Goal: Transaction & Acquisition: Purchase product/service

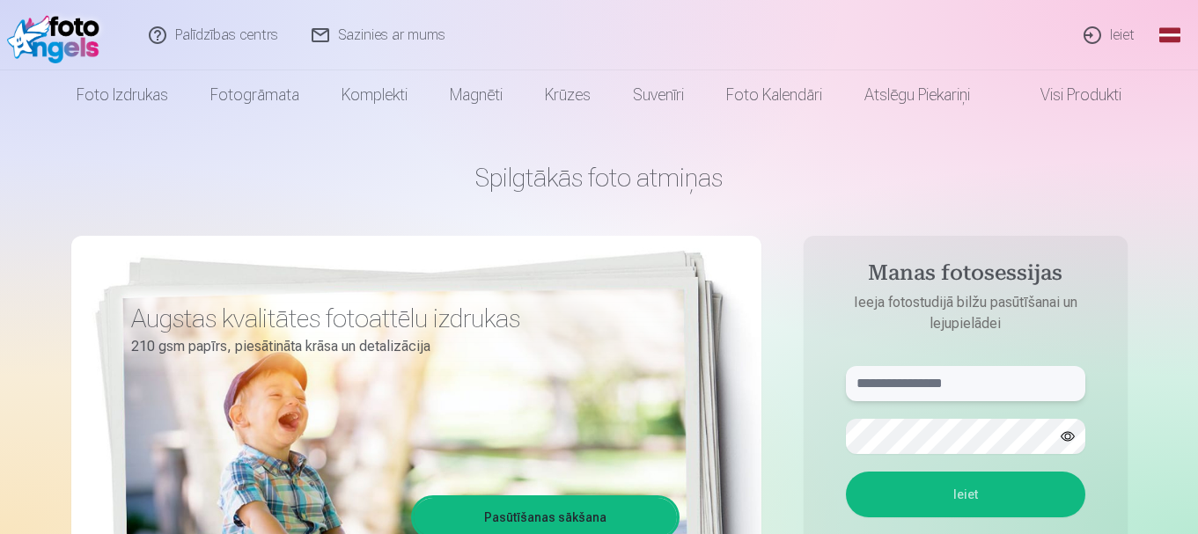
type input "**********"
click at [979, 483] on button "Ieiet" at bounding box center [965, 495] width 239 height 46
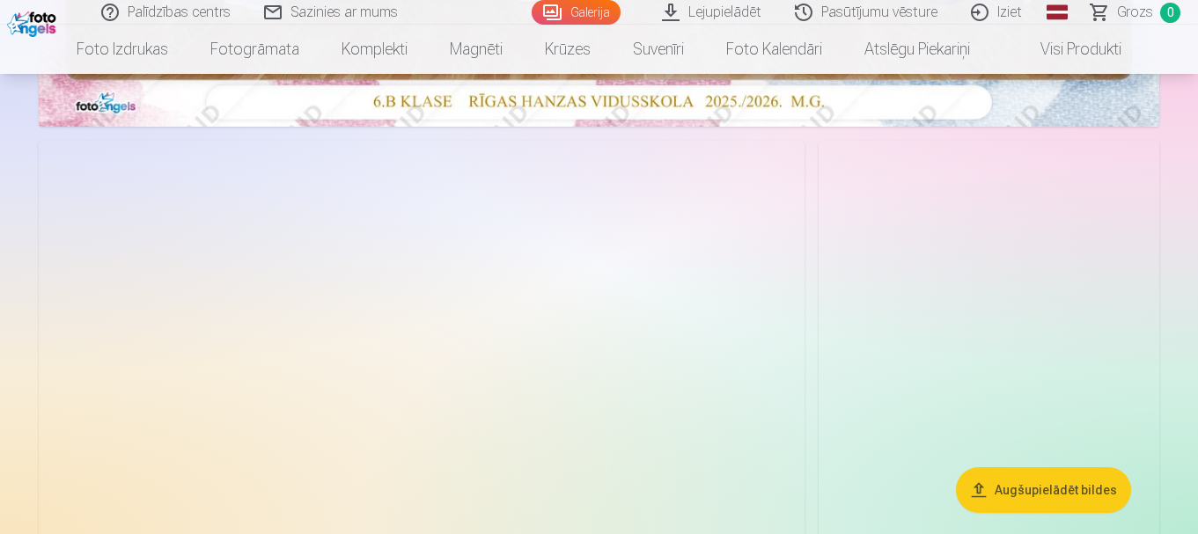
scroll to position [792, 0]
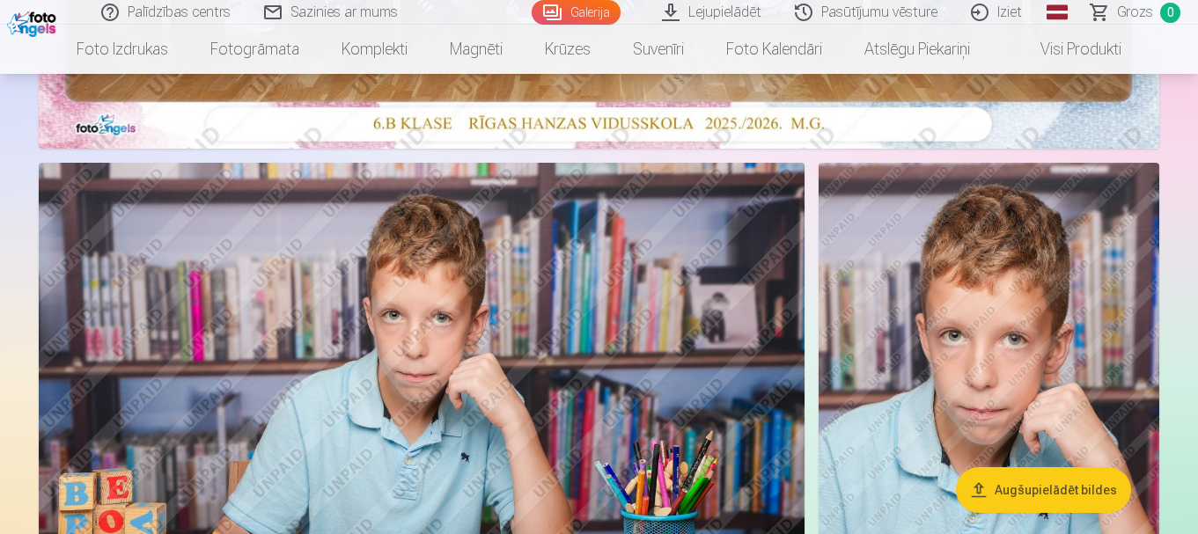
click at [1137, 13] on span "Grozs" at bounding box center [1135, 12] width 36 height 21
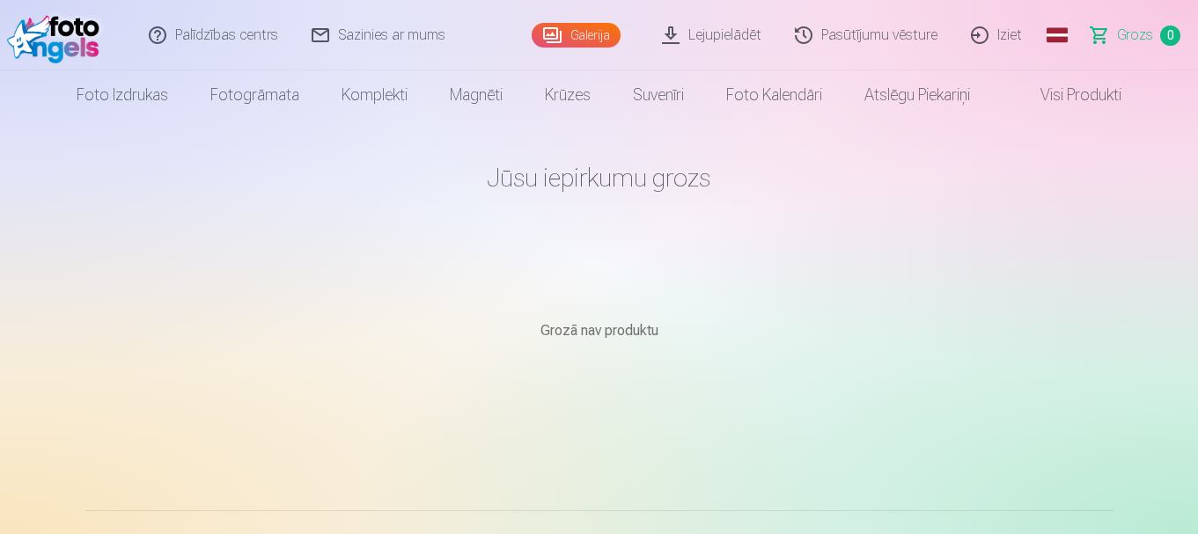
click at [571, 26] on link "Galerija" at bounding box center [576, 35] width 89 height 25
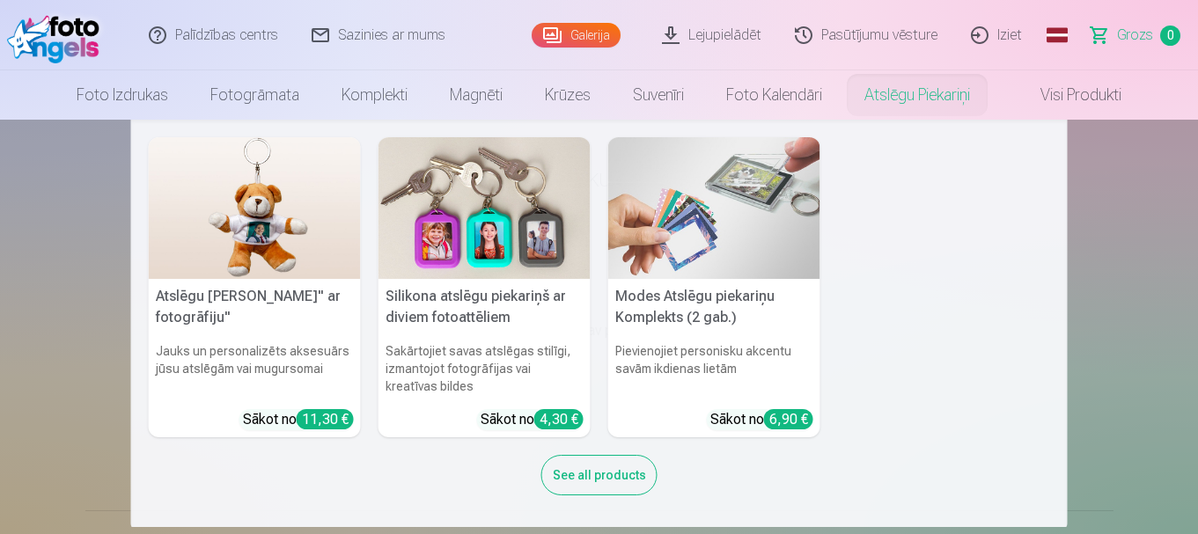
scroll to position [4, 0]
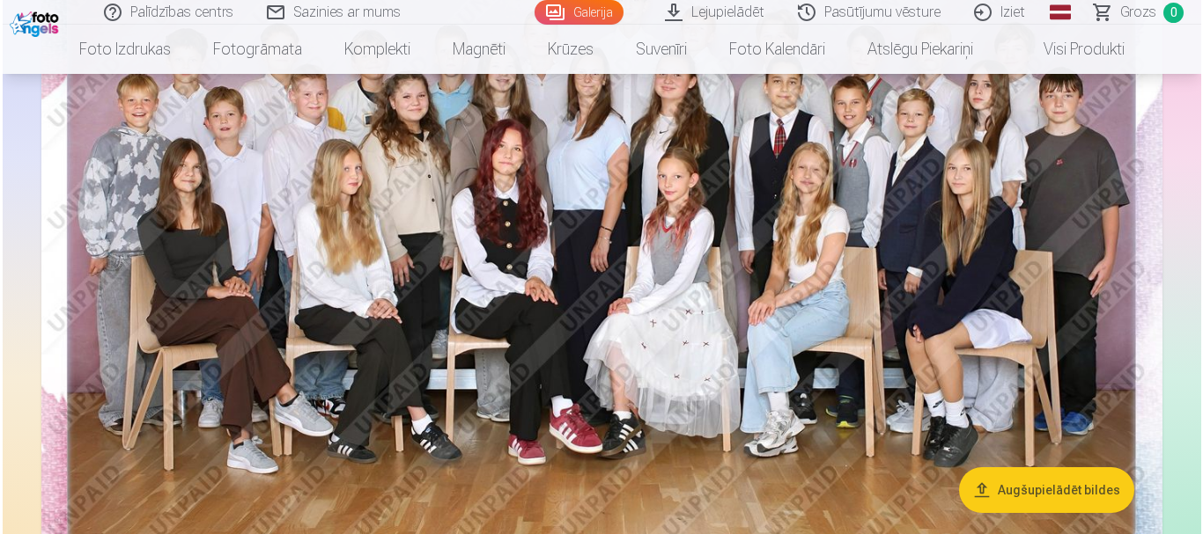
scroll to position [352, 0]
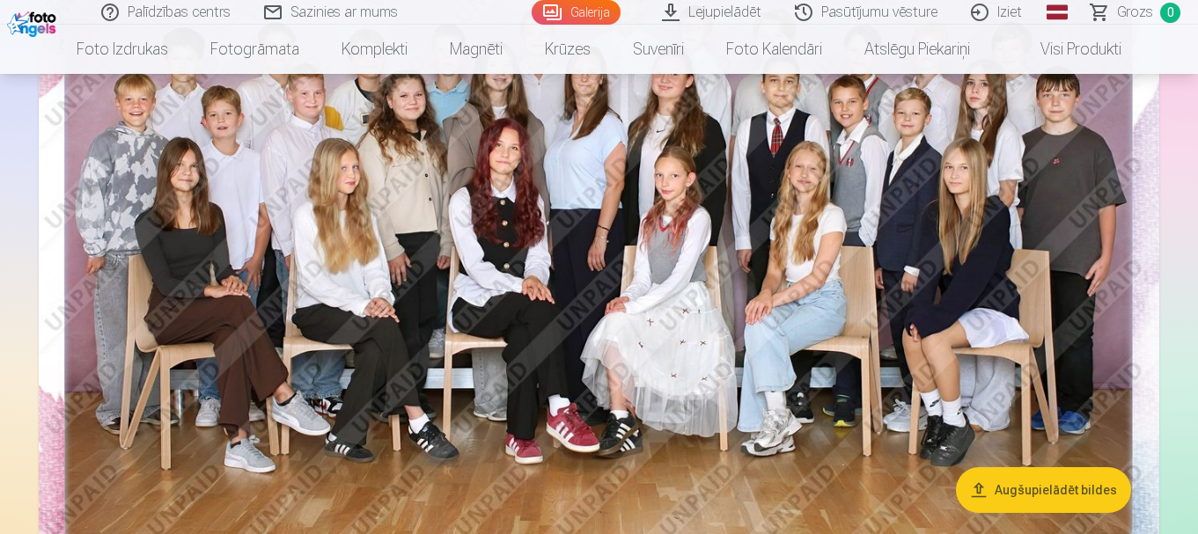
click at [609, 320] on img at bounding box center [599, 215] width 1121 height 747
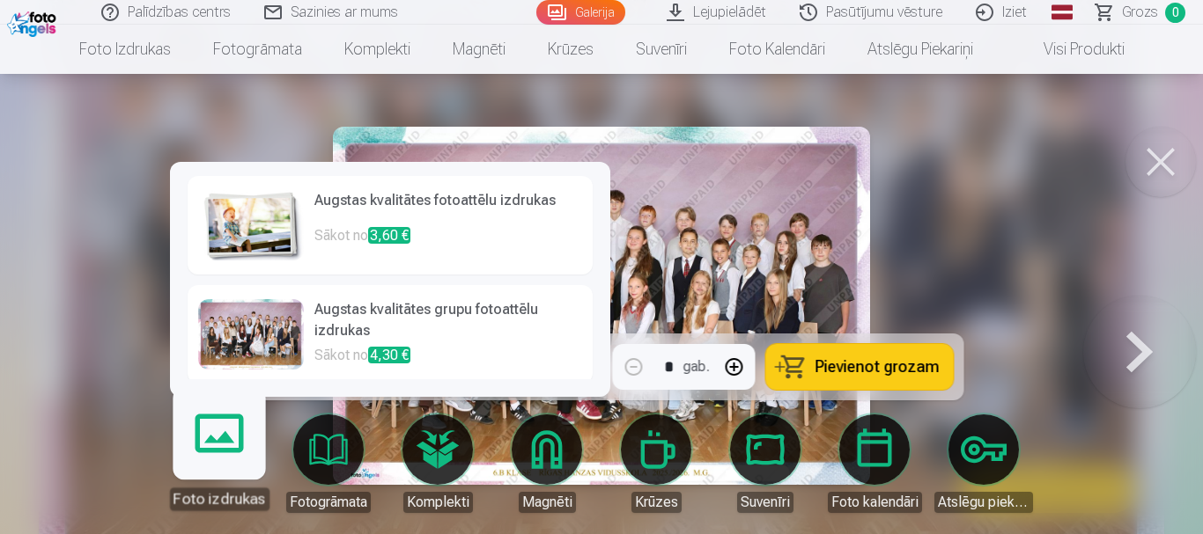
click at [268, 338] on div at bounding box center [251, 334] width 106 height 70
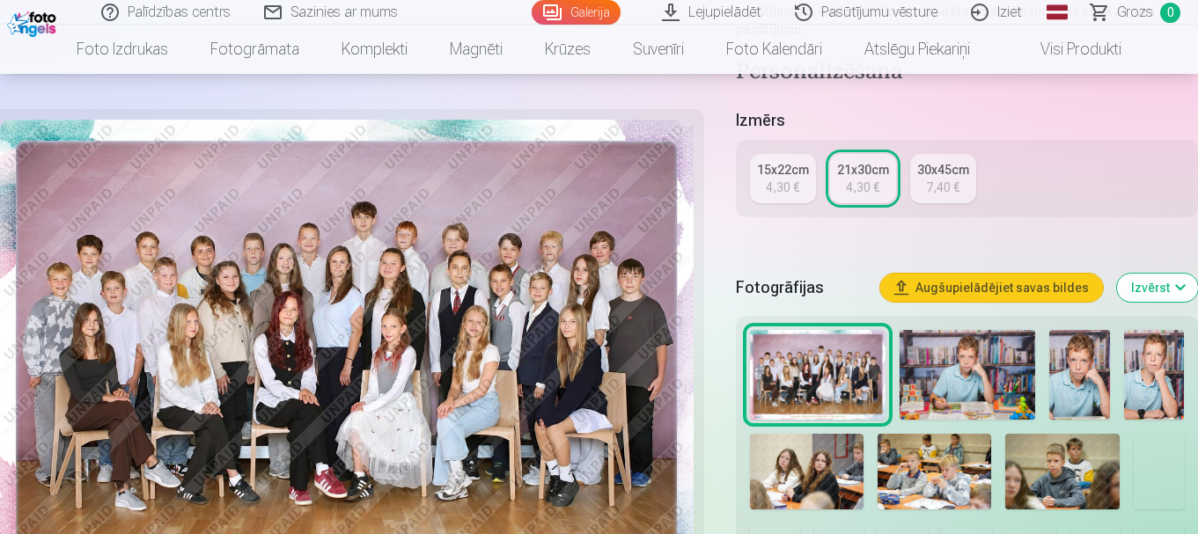
scroll to position [440, 0]
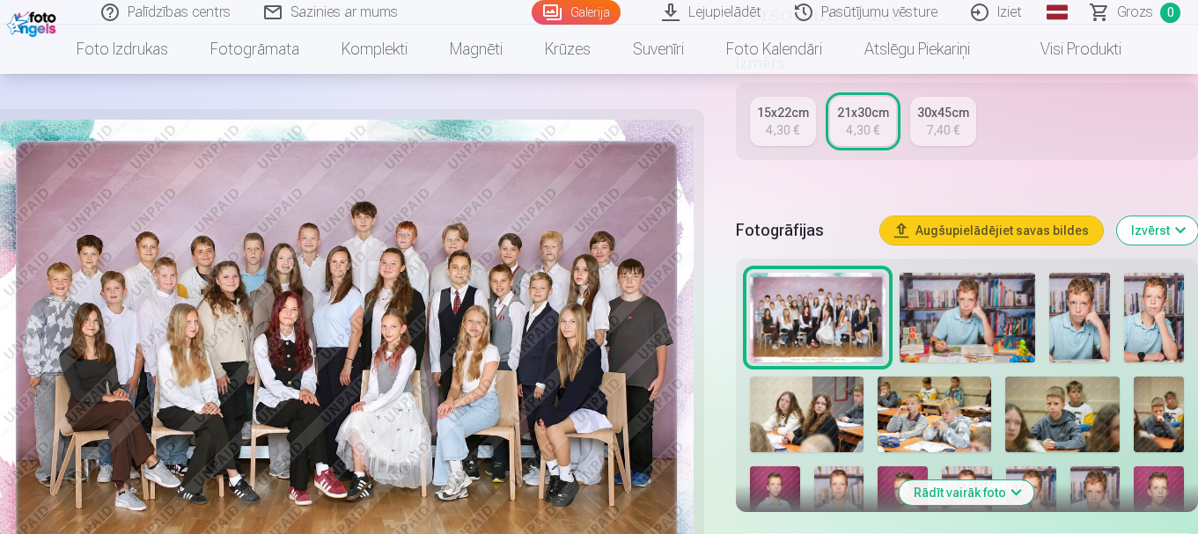
click at [958, 313] on img at bounding box center [968, 318] width 136 height 91
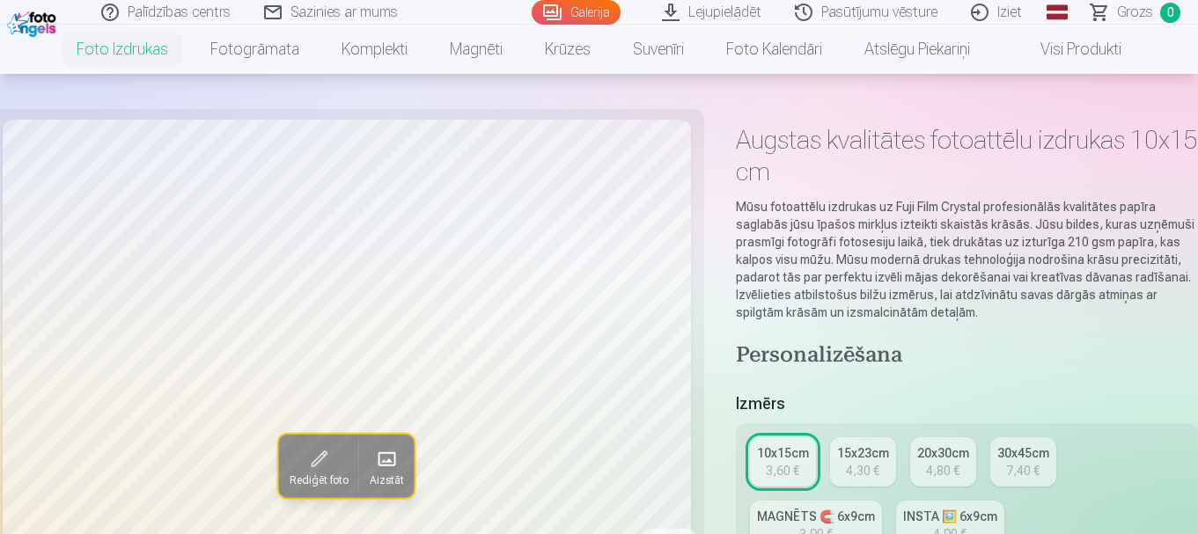
scroll to position [88, 0]
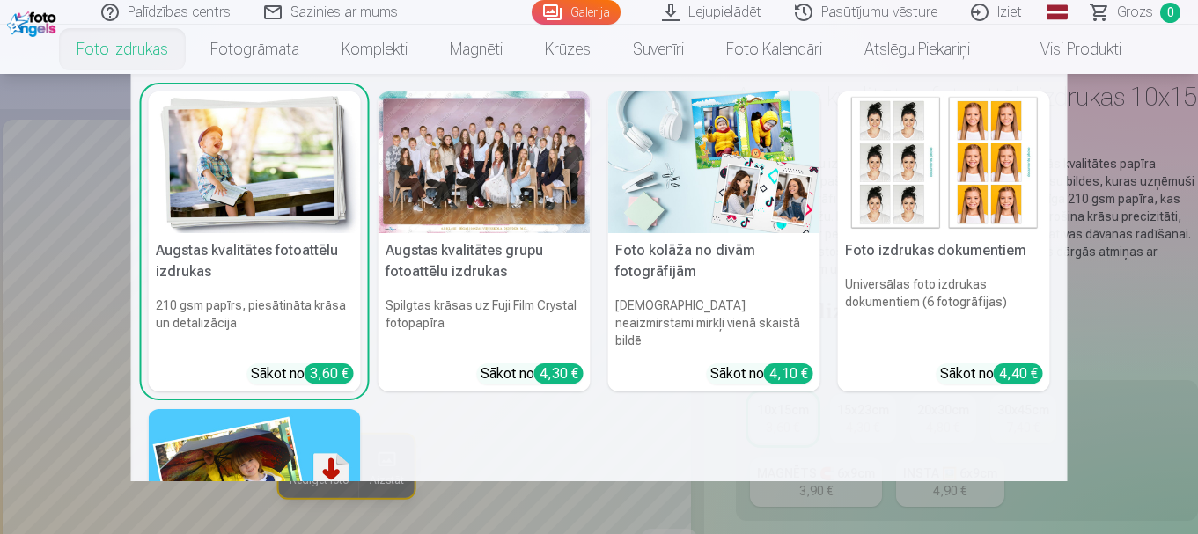
click at [137, 52] on link "Foto izdrukas" at bounding box center [122, 49] width 134 height 49
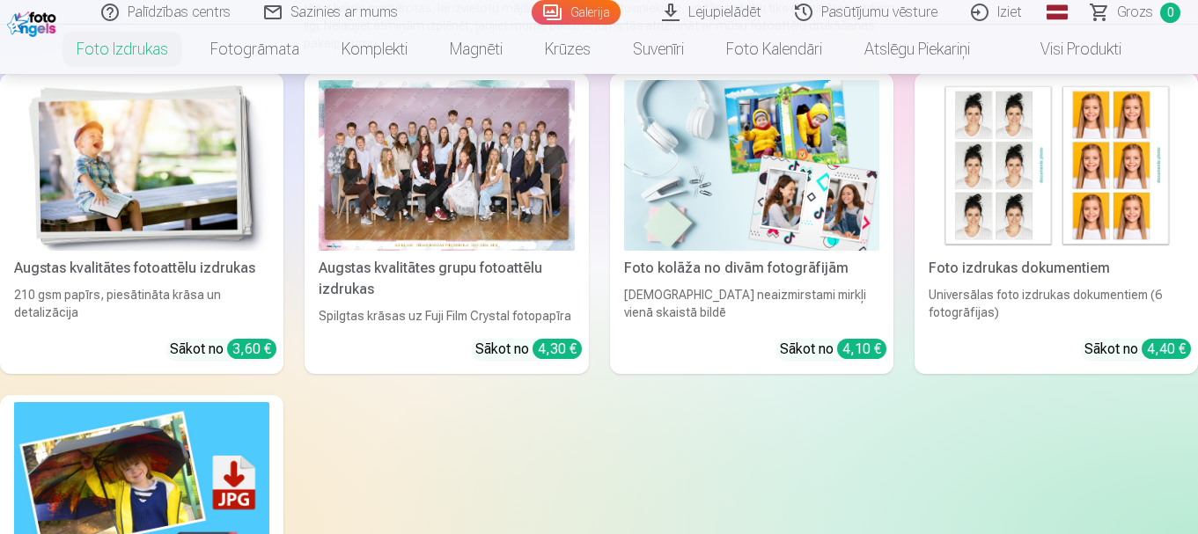
scroll to position [264, 0]
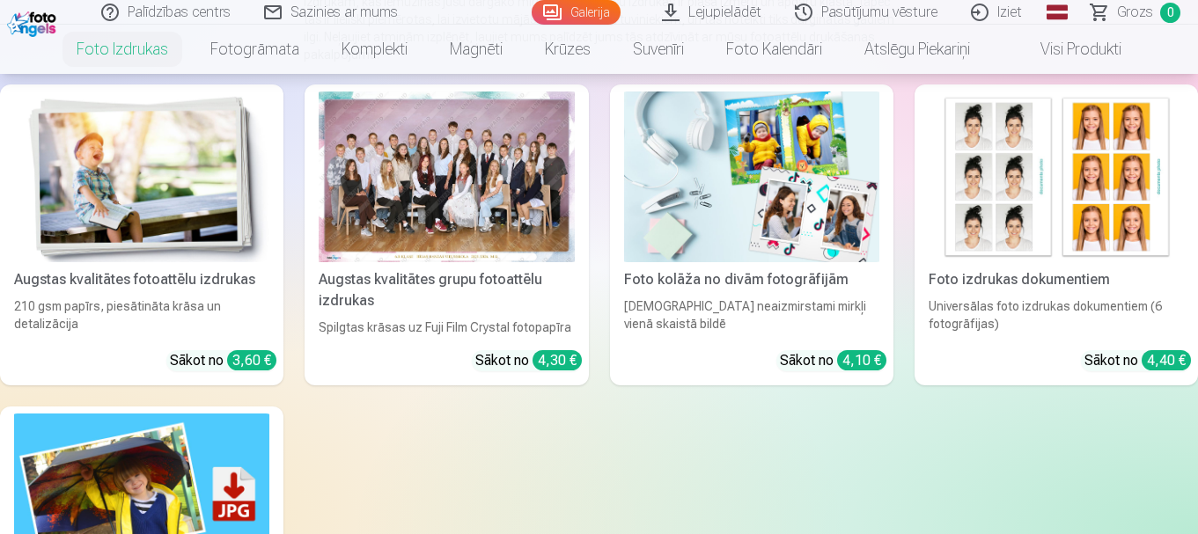
click at [455, 153] on div at bounding box center [446, 177] width 255 height 171
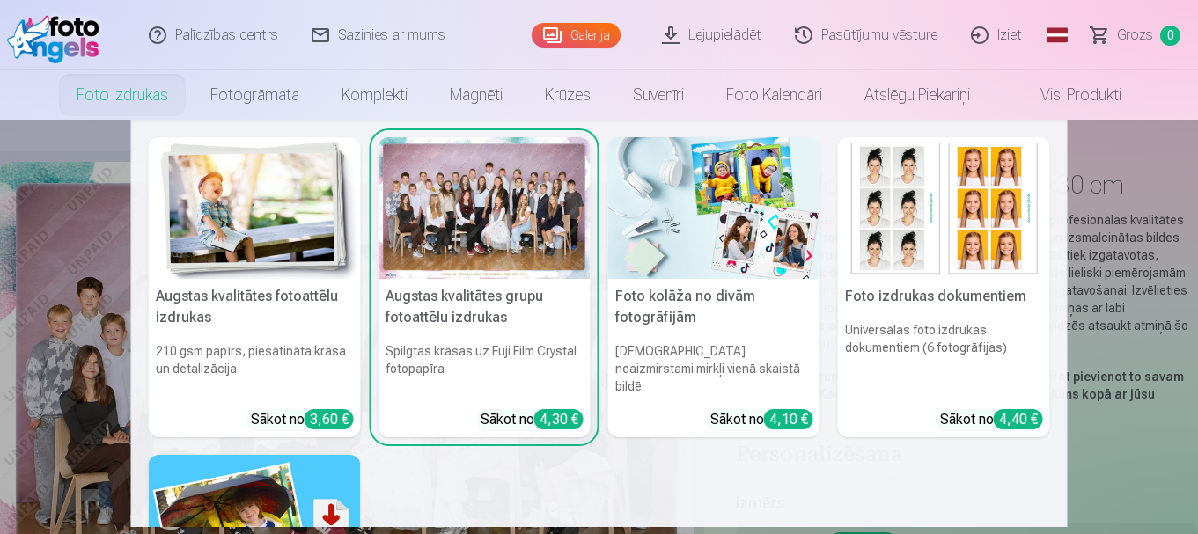
click at [730, 220] on img at bounding box center [714, 208] width 212 height 142
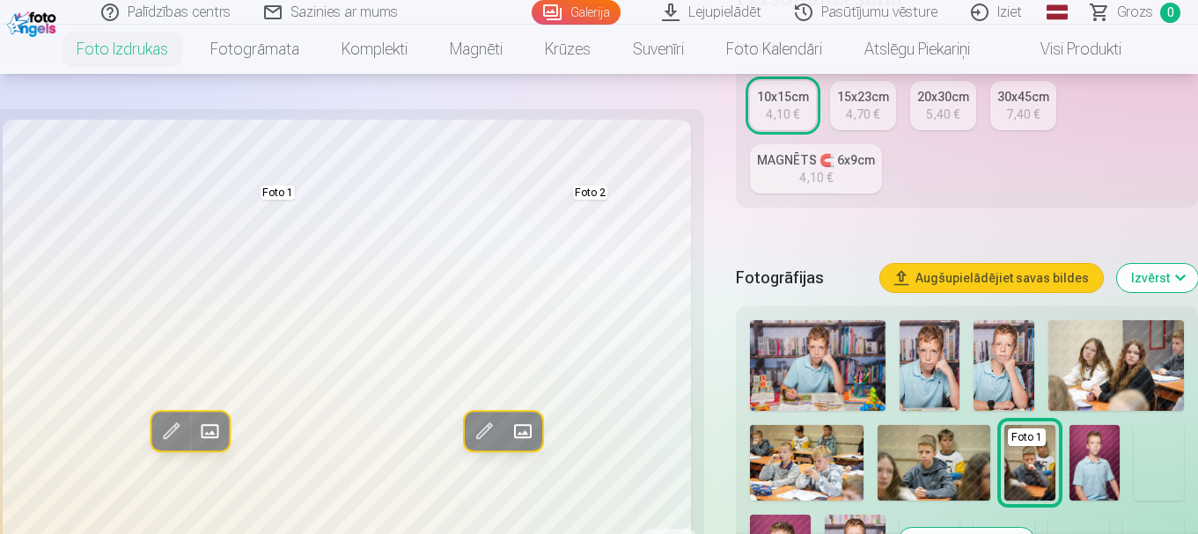
scroll to position [440, 0]
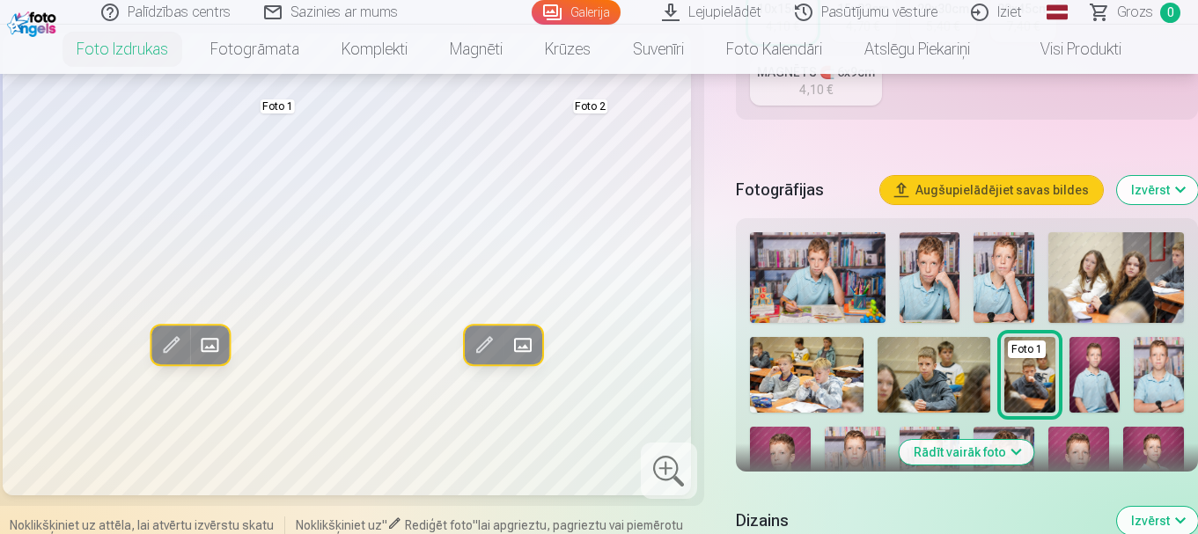
click at [1004, 453] on button "Rādīt vairāk foto" at bounding box center [967, 452] width 135 height 25
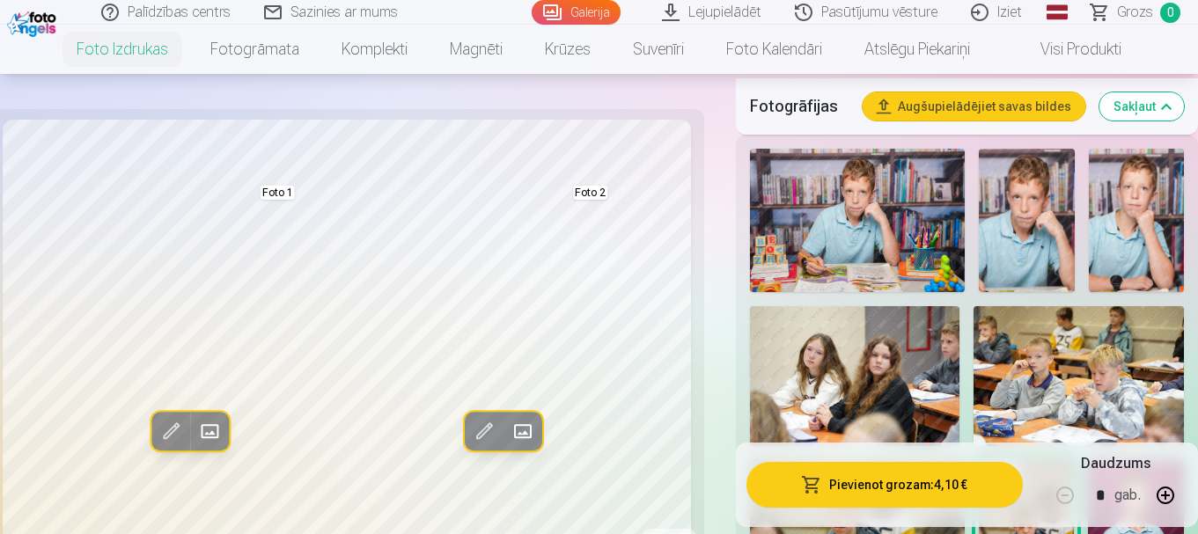
scroll to position [528, 0]
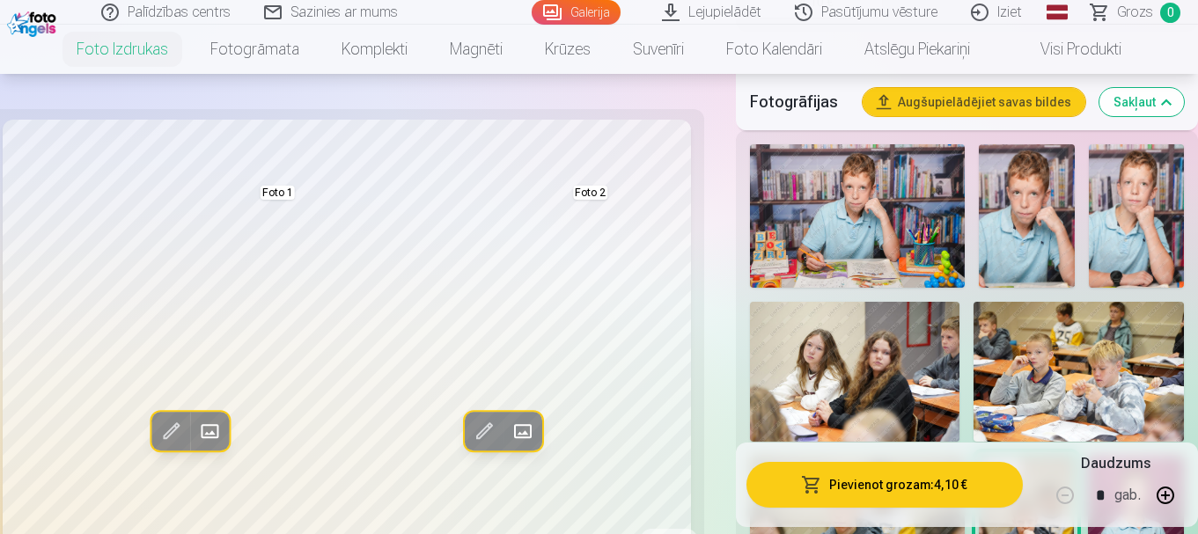
click at [1032, 232] on img at bounding box center [1026, 215] width 95 height 143
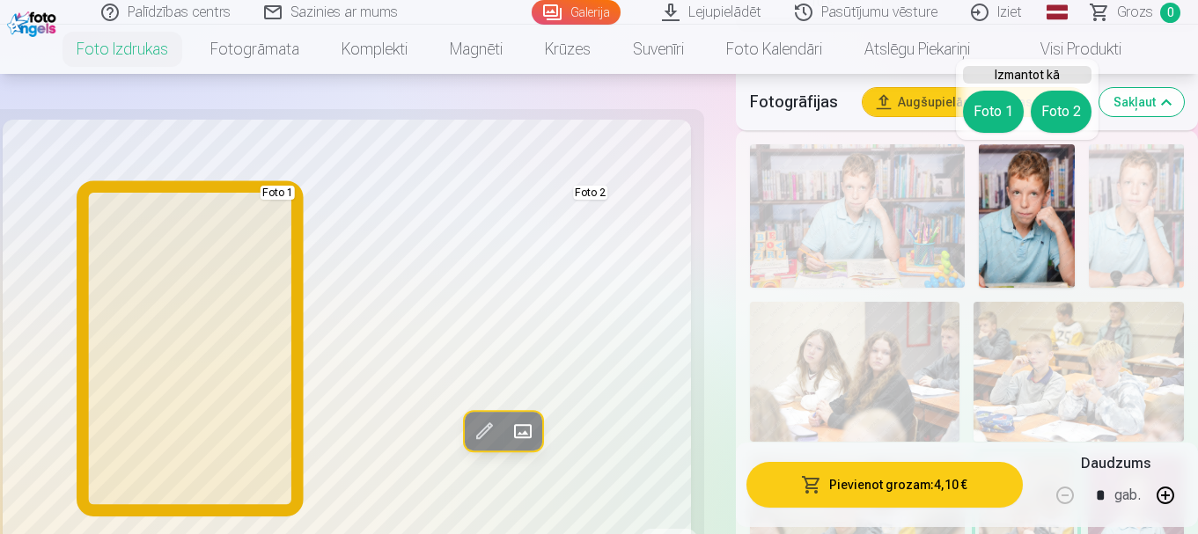
click at [989, 115] on button "Foto 1" at bounding box center [993, 112] width 61 height 42
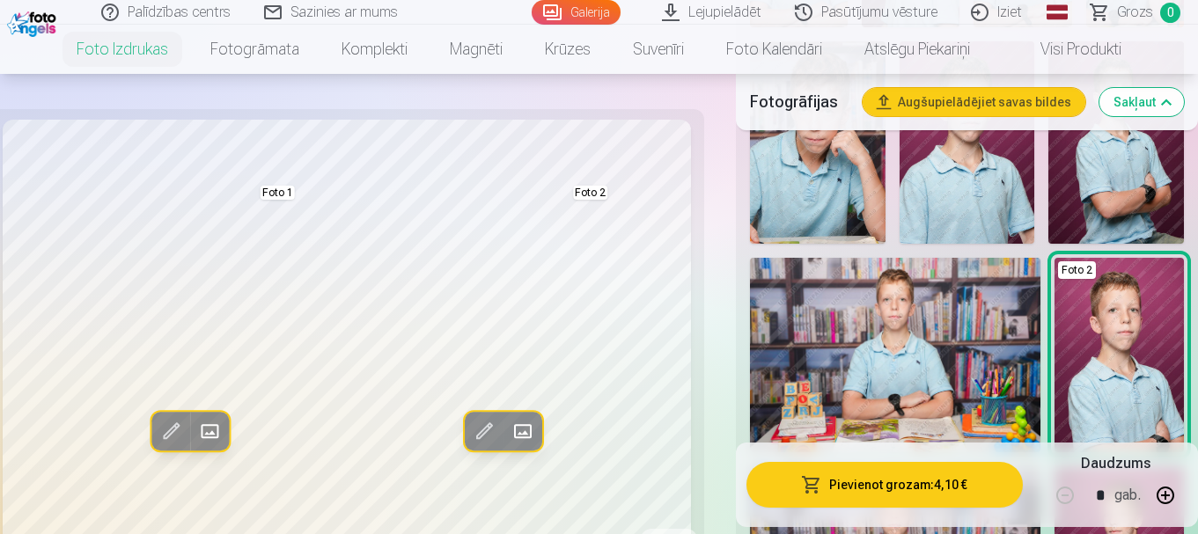
scroll to position [1144, 0]
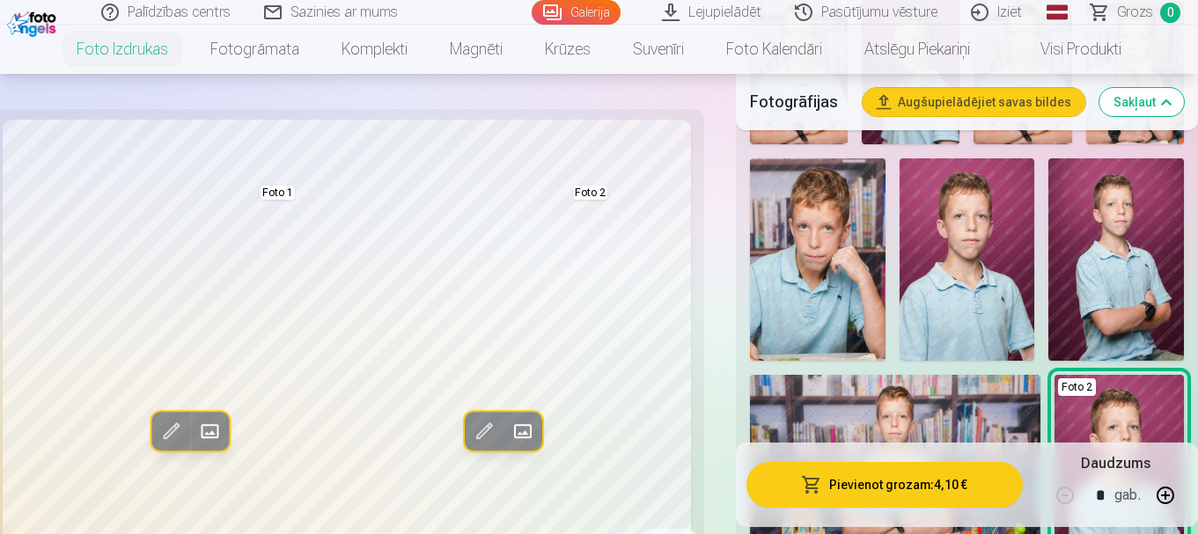
click at [1129, 301] on img at bounding box center [1116, 259] width 136 height 203
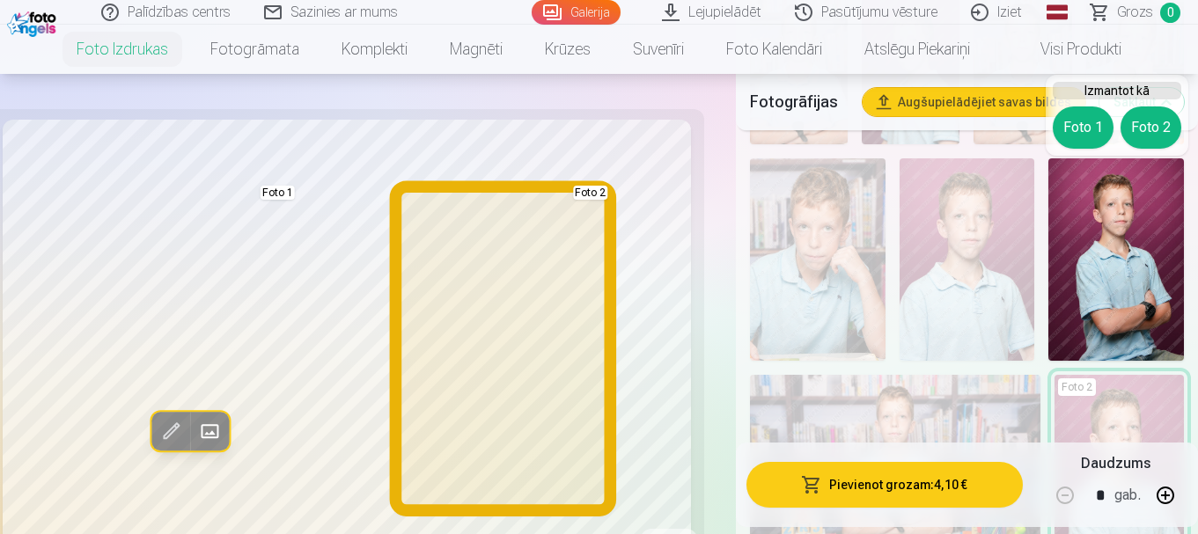
click at [1143, 129] on button "Foto 2" at bounding box center [1151, 128] width 61 height 42
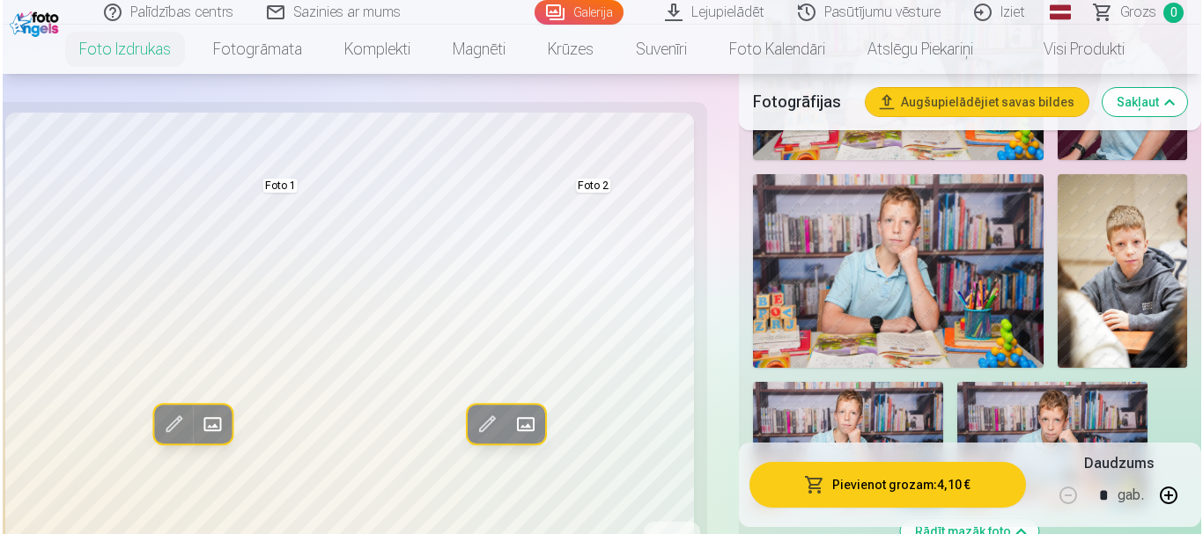
scroll to position [1761, 0]
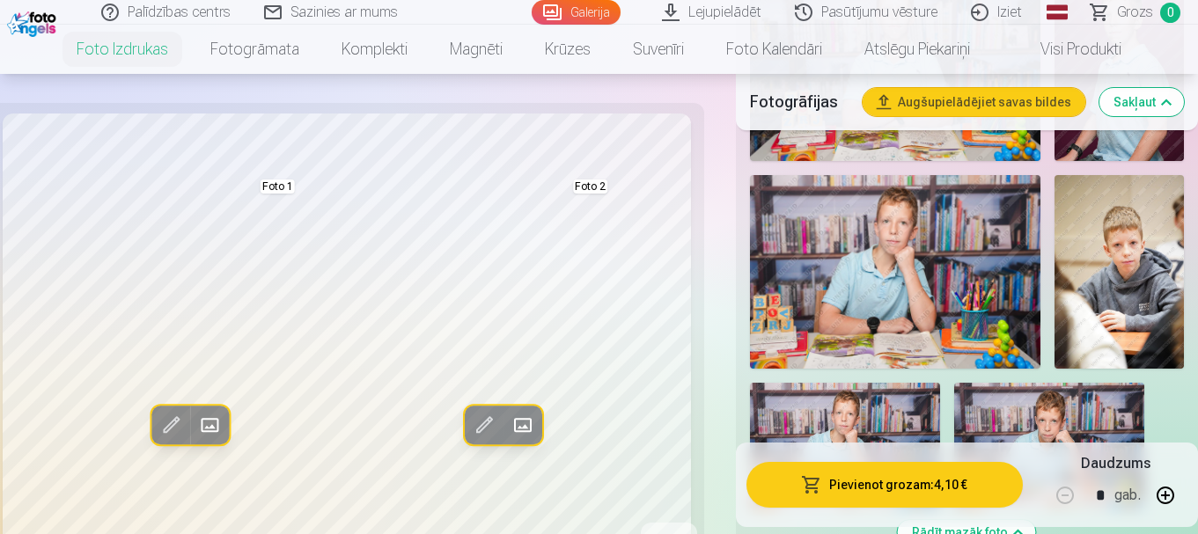
click at [873, 490] on button "Pievienot grozam : 4,10 €" at bounding box center [885, 485] width 276 height 46
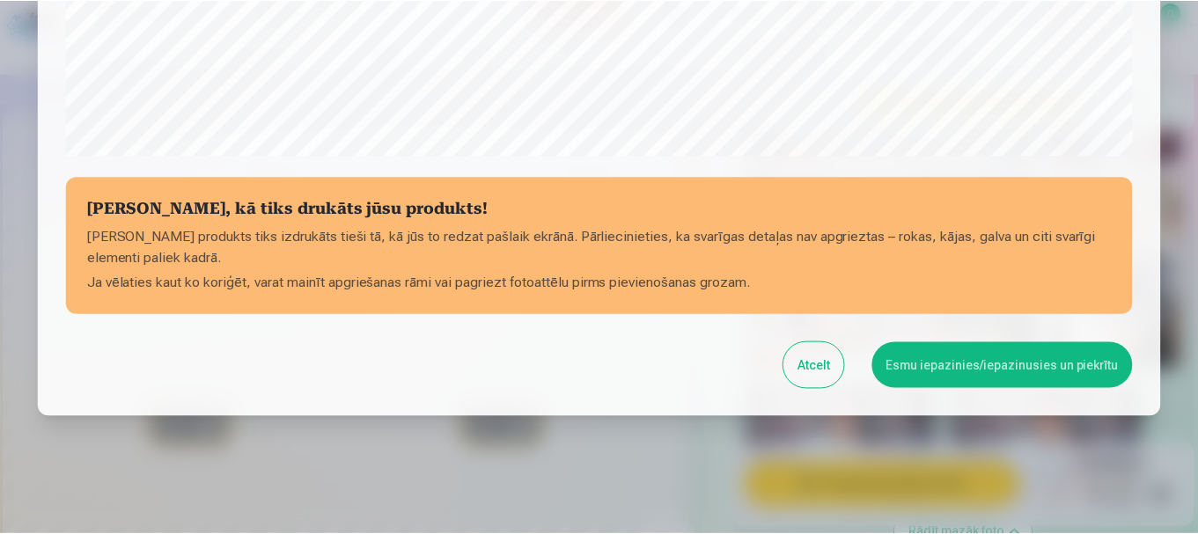
scroll to position [733, 0]
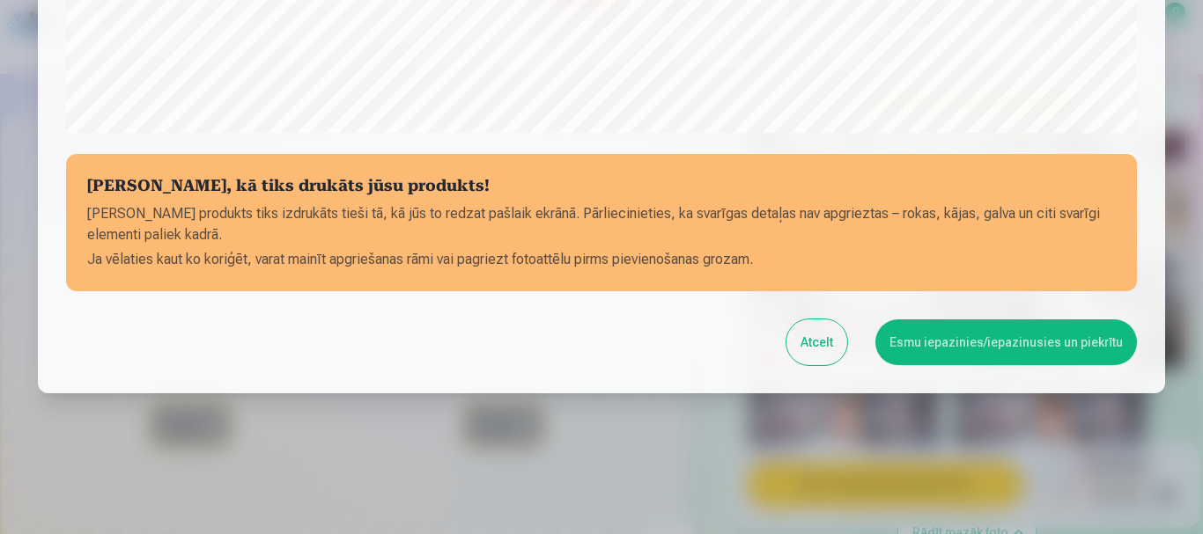
click at [1019, 347] on button "Esmu iepazinies/iepazinusies un piekrītu" at bounding box center [1005, 343] width 261 height 46
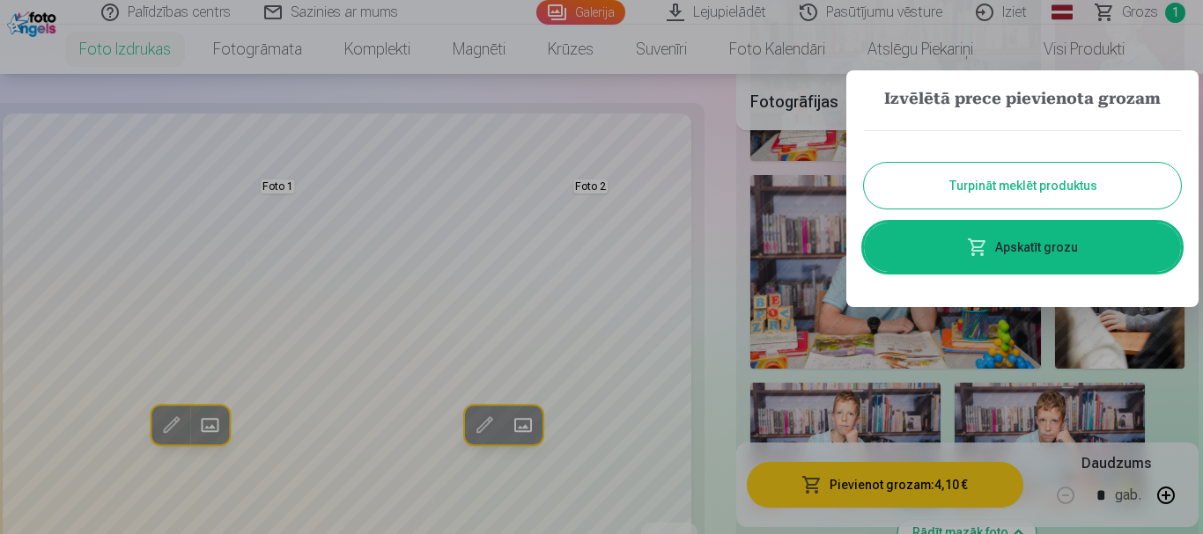
click at [1018, 177] on button "Turpināt meklēt produktus" at bounding box center [1022, 186] width 317 height 46
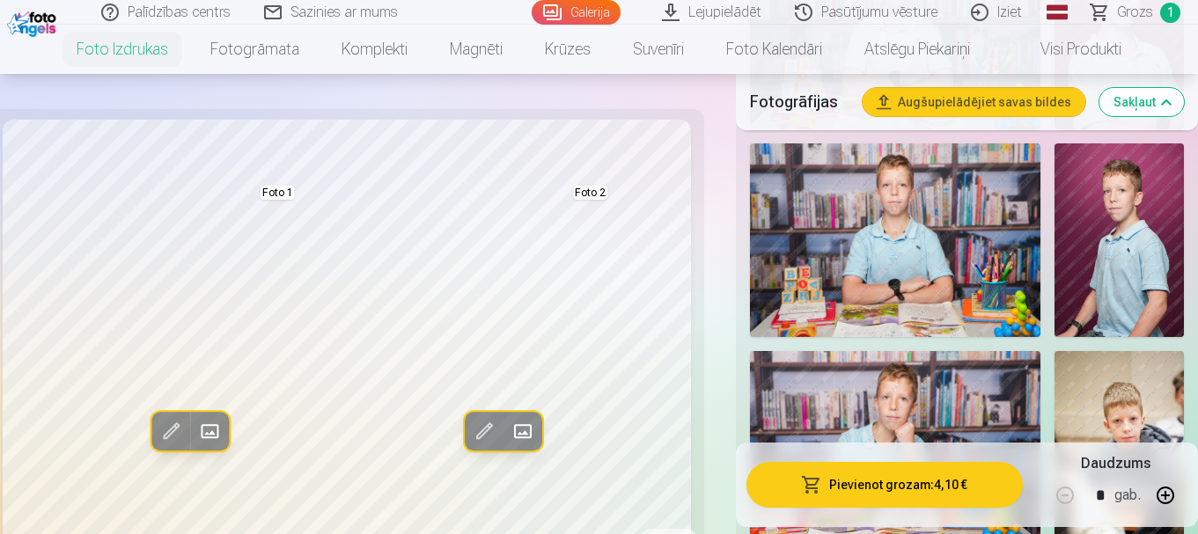
scroll to position [1761, 0]
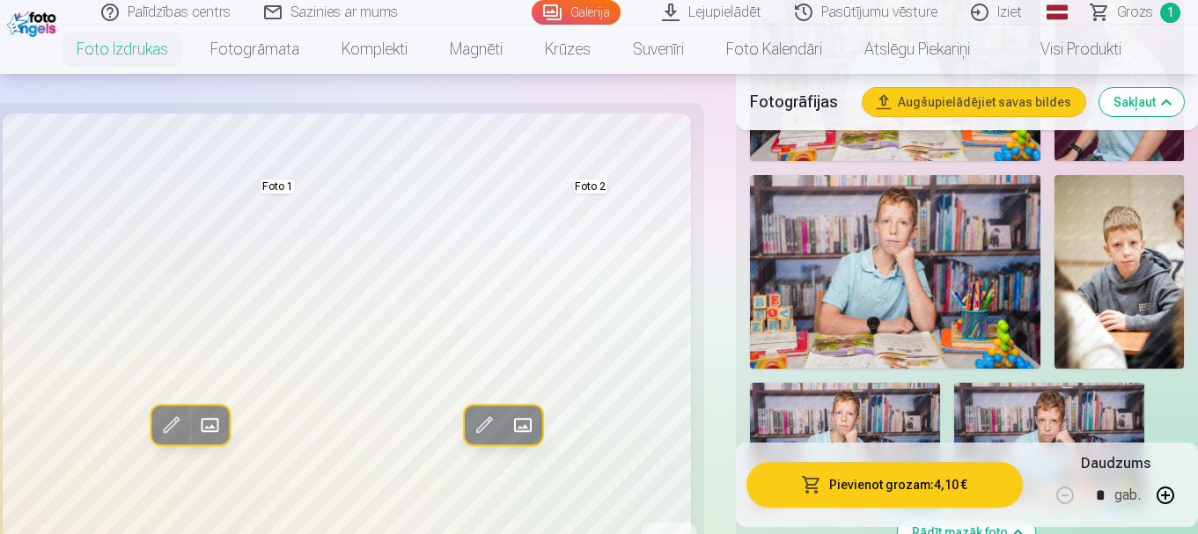
click at [1122, 261] on img at bounding box center [1119, 272] width 129 height 194
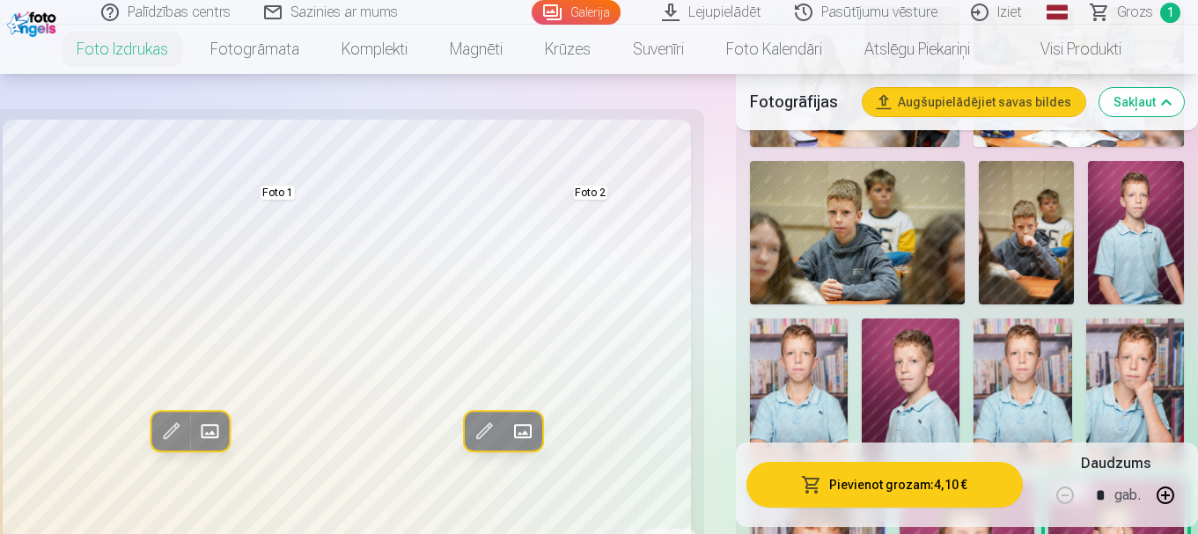
scroll to position [792, 0]
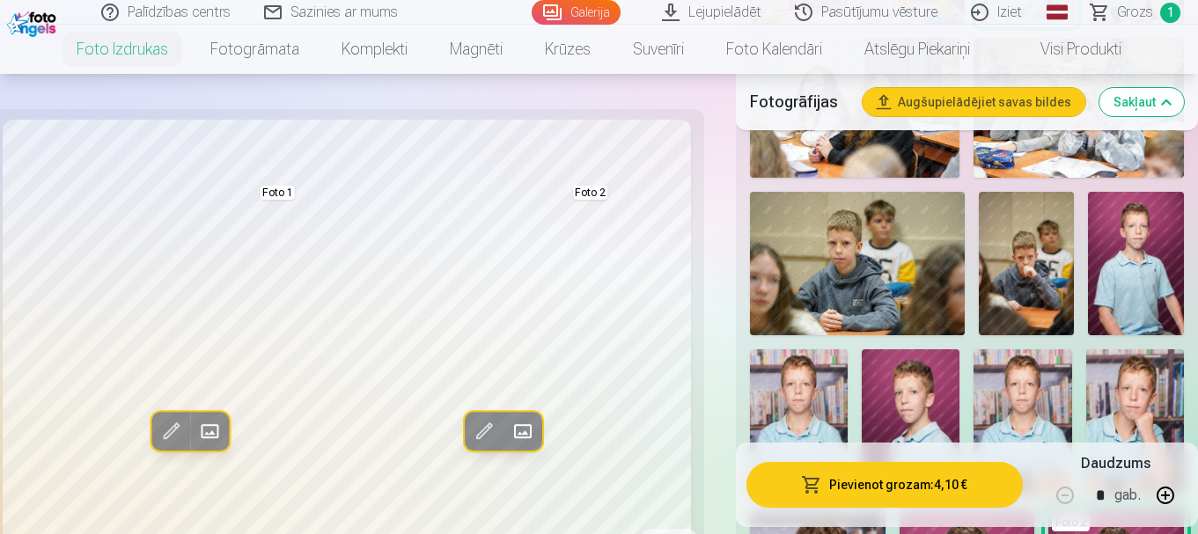
click at [1041, 285] on img at bounding box center [1027, 263] width 96 height 143
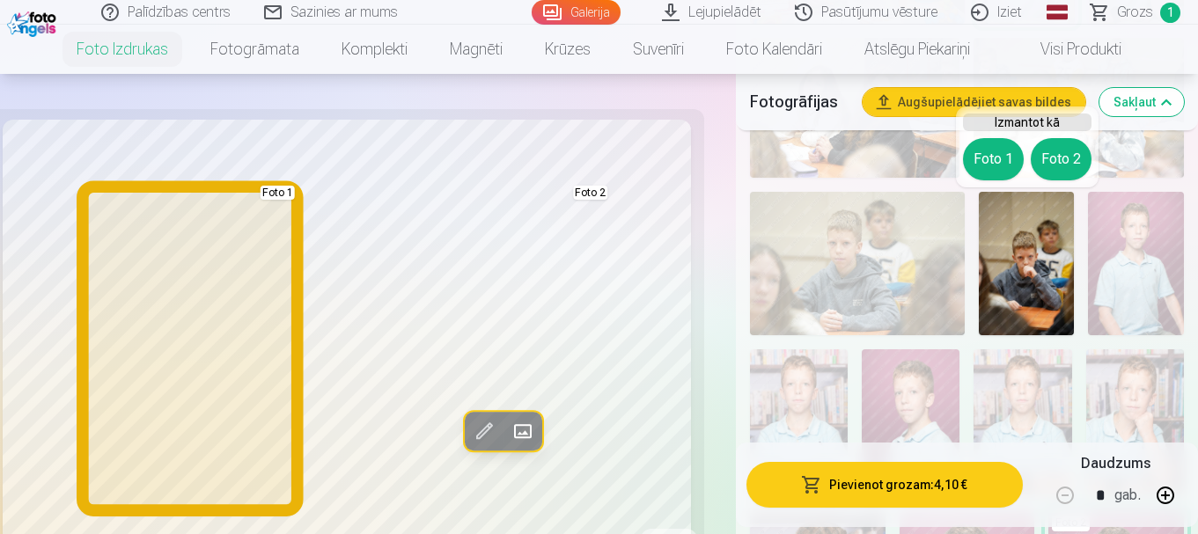
click at [999, 161] on button "Foto 1" at bounding box center [993, 159] width 61 height 42
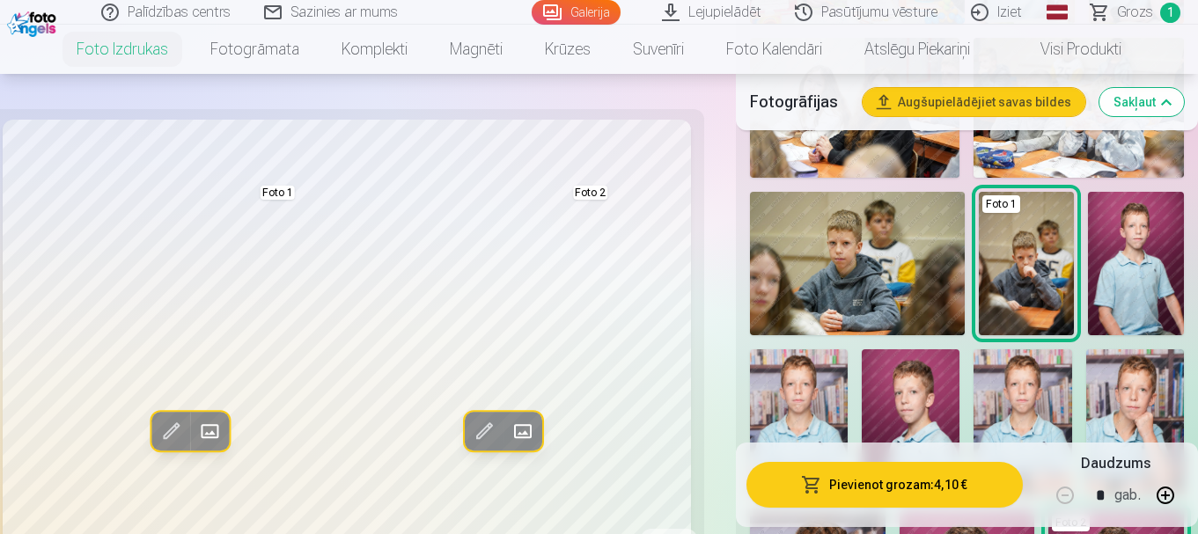
click at [1155, 278] on img at bounding box center [1136, 263] width 96 height 143
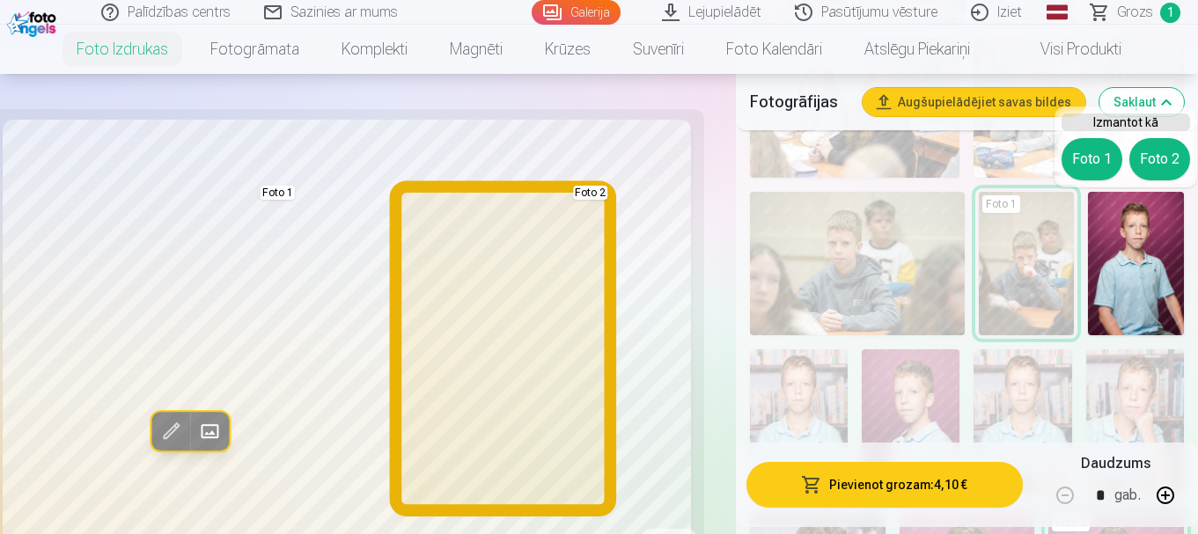
click at [1174, 155] on button "Foto 2" at bounding box center [1159, 159] width 61 height 42
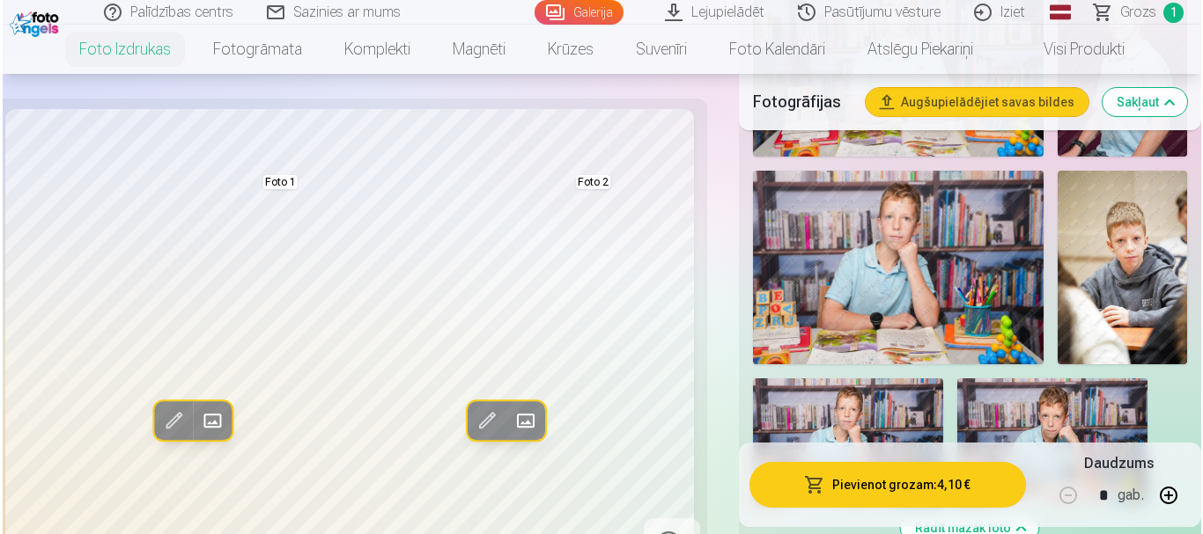
scroll to position [1761, 0]
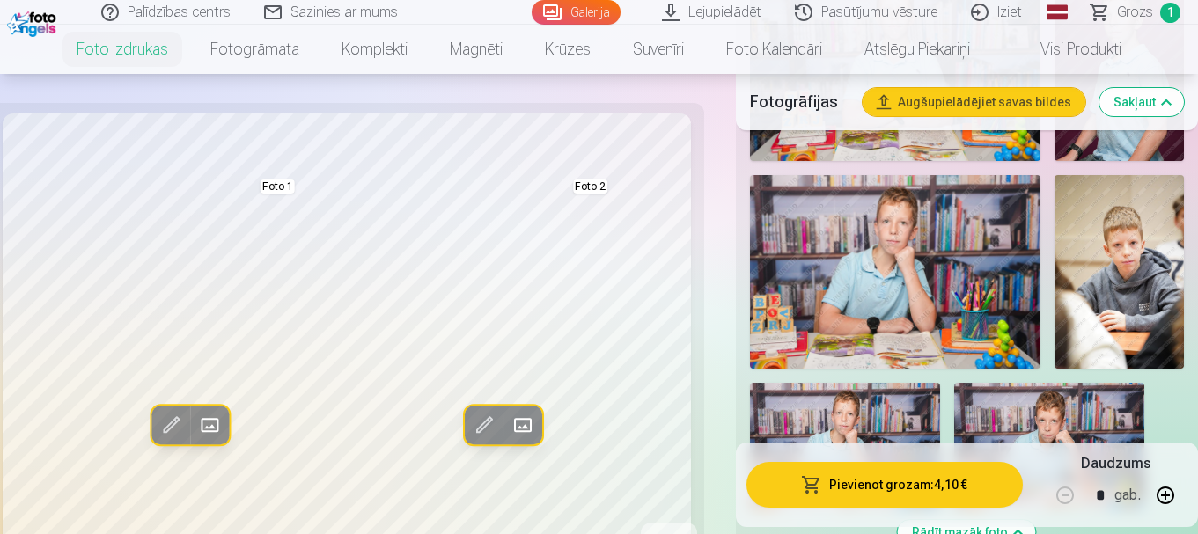
click at [1152, 290] on img at bounding box center [1119, 272] width 129 height 194
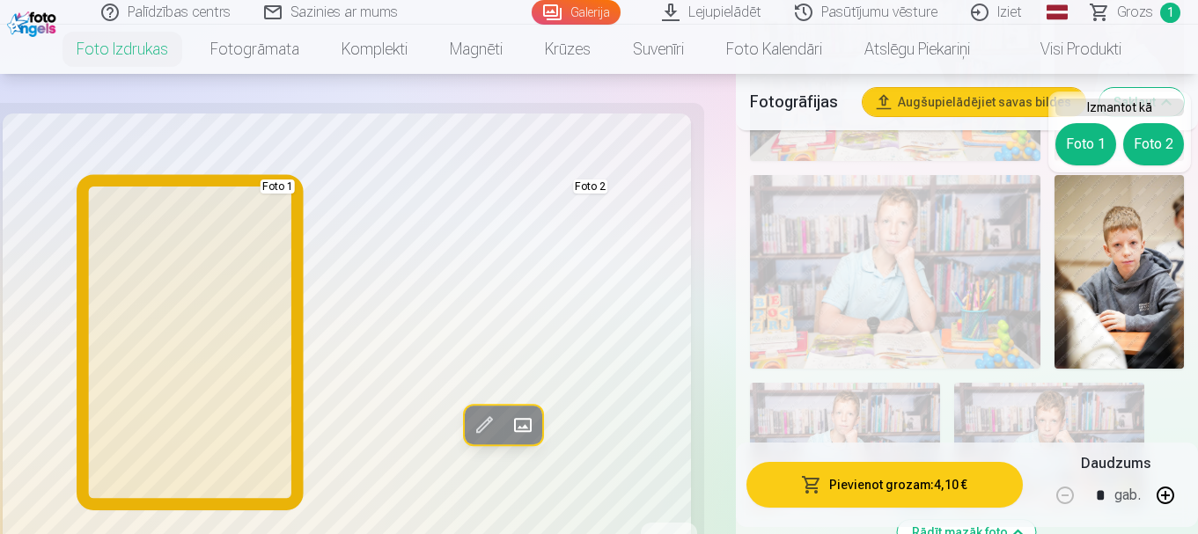
click at [1078, 134] on button "Foto 1" at bounding box center [1086, 144] width 61 height 42
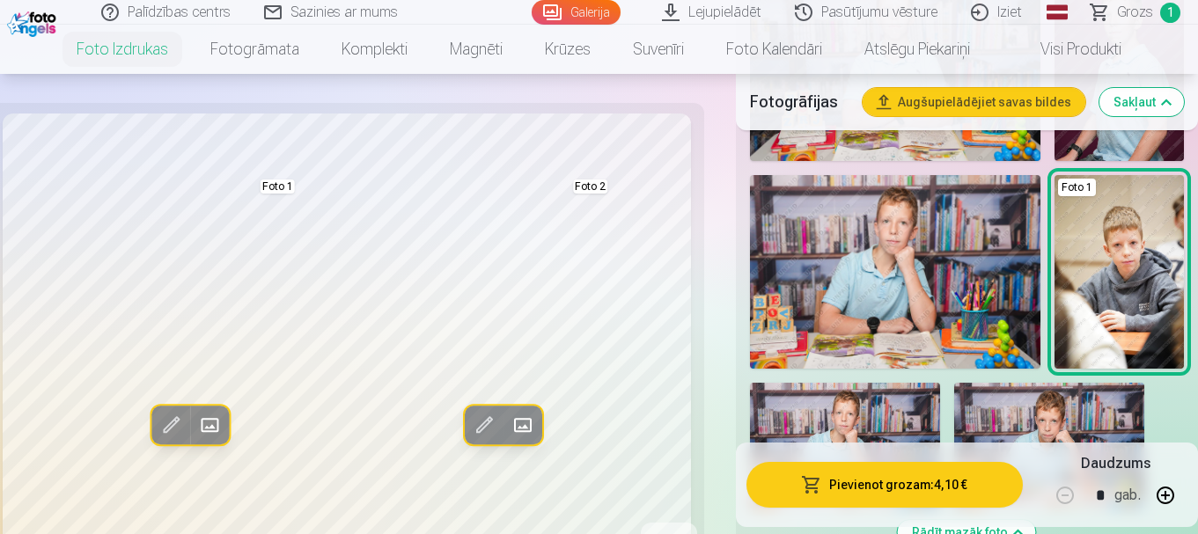
click at [885, 490] on button "Pievienot grozam : 4,10 €" at bounding box center [885, 485] width 276 height 46
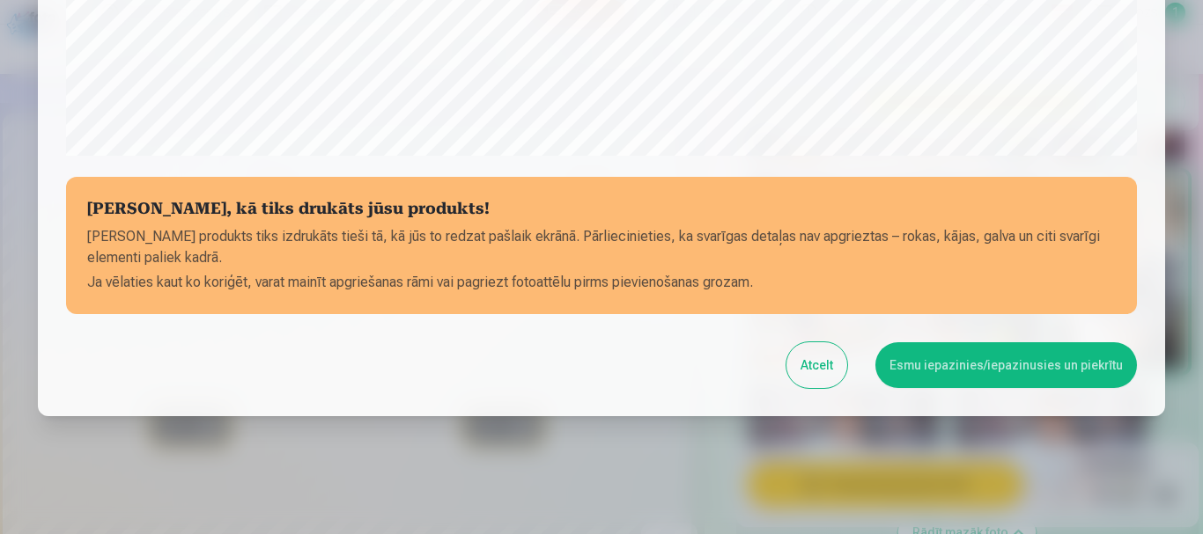
scroll to position [733, 0]
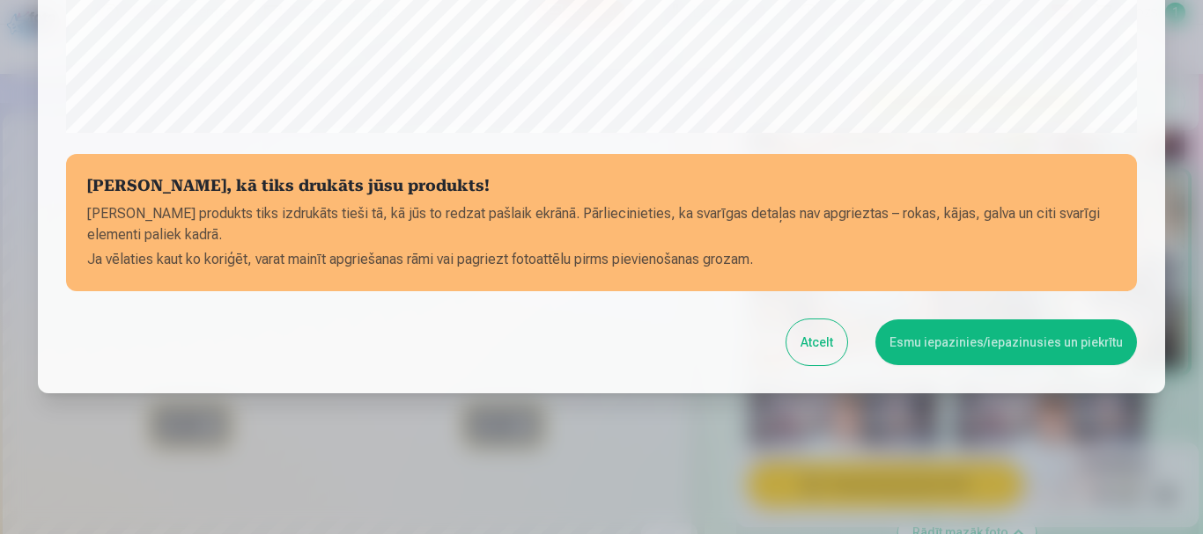
click at [1046, 343] on button "Esmu iepazinies/iepazinusies un piekrītu" at bounding box center [1005, 343] width 261 height 46
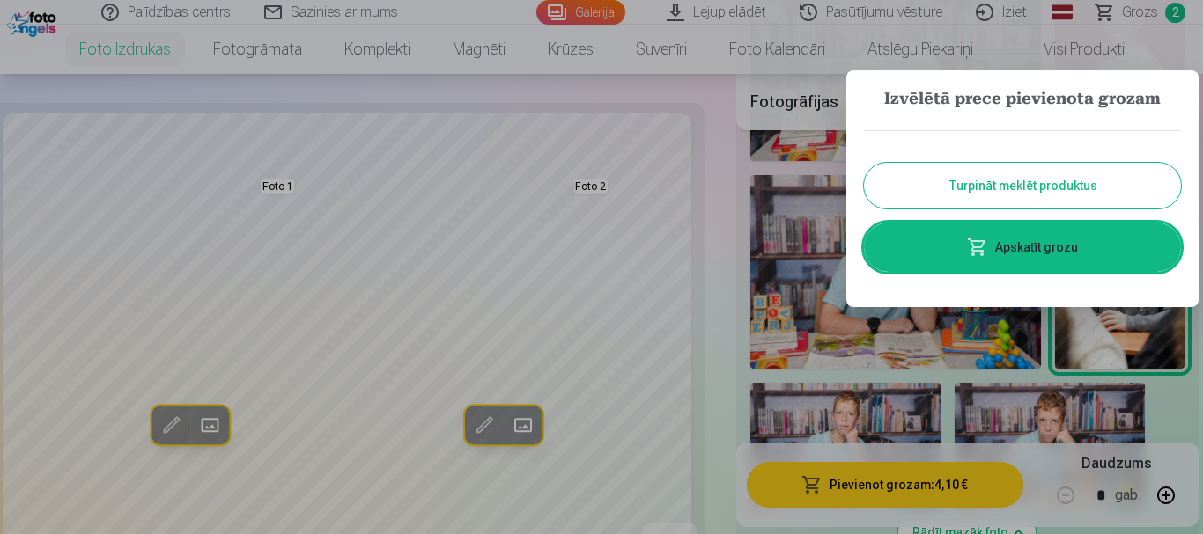
click at [1020, 250] on link "Apskatīt grozu" at bounding box center [1022, 247] width 317 height 49
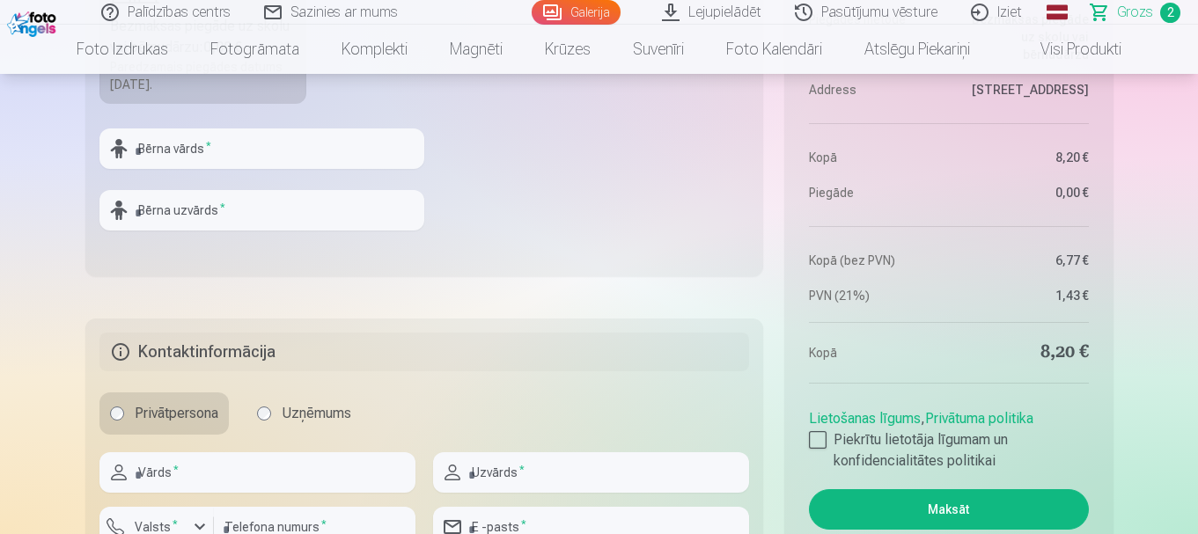
scroll to position [880, 0]
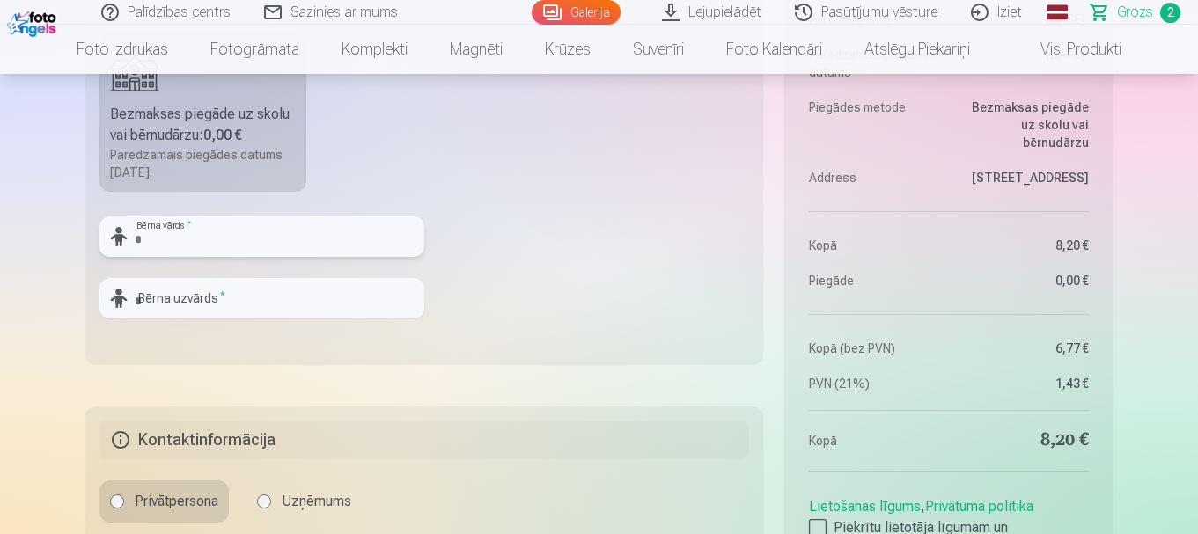
click at [142, 240] on input "text" at bounding box center [261, 237] width 325 height 40
type input "********"
click at [152, 302] on input "text" at bounding box center [261, 298] width 325 height 40
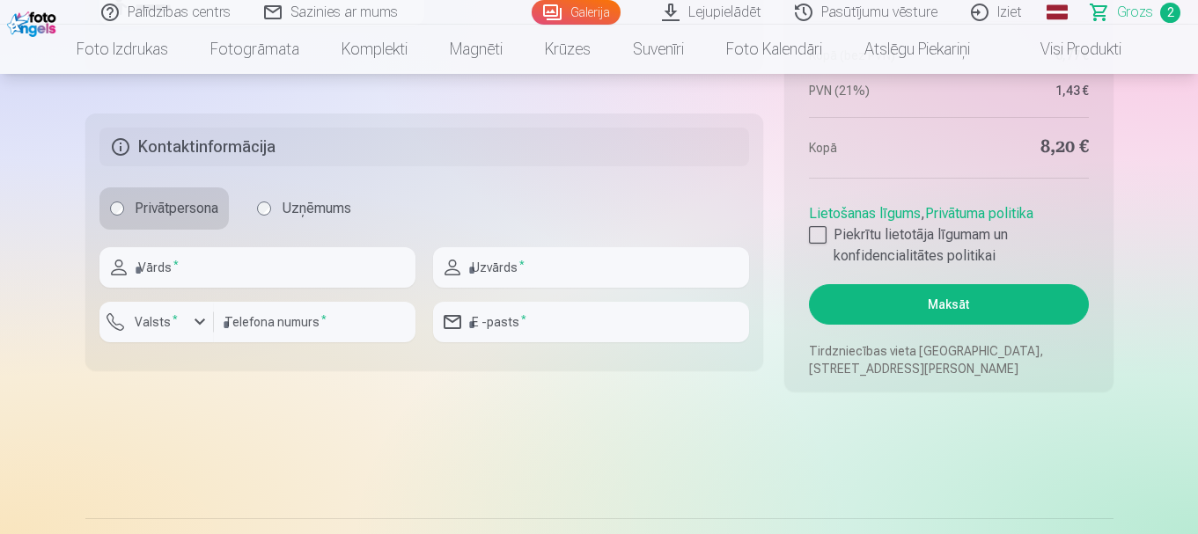
scroll to position [1056, 0]
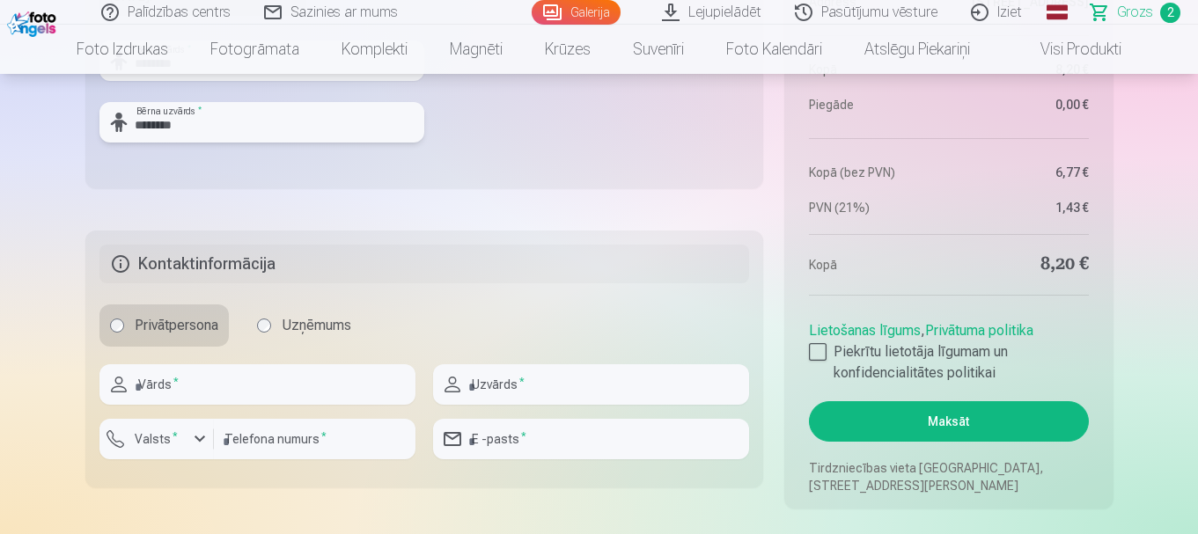
type input "********"
click at [165, 383] on input "text" at bounding box center [257, 384] width 316 height 40
drag, startPoint x: 199, startPoint y: 388, endPoint x: 107, endPoint y: 386, distance: 91.6
click at [107, 386] on div "******** Vārds *" at bounding box center [257, 384] width 316 height 40
type input "****"
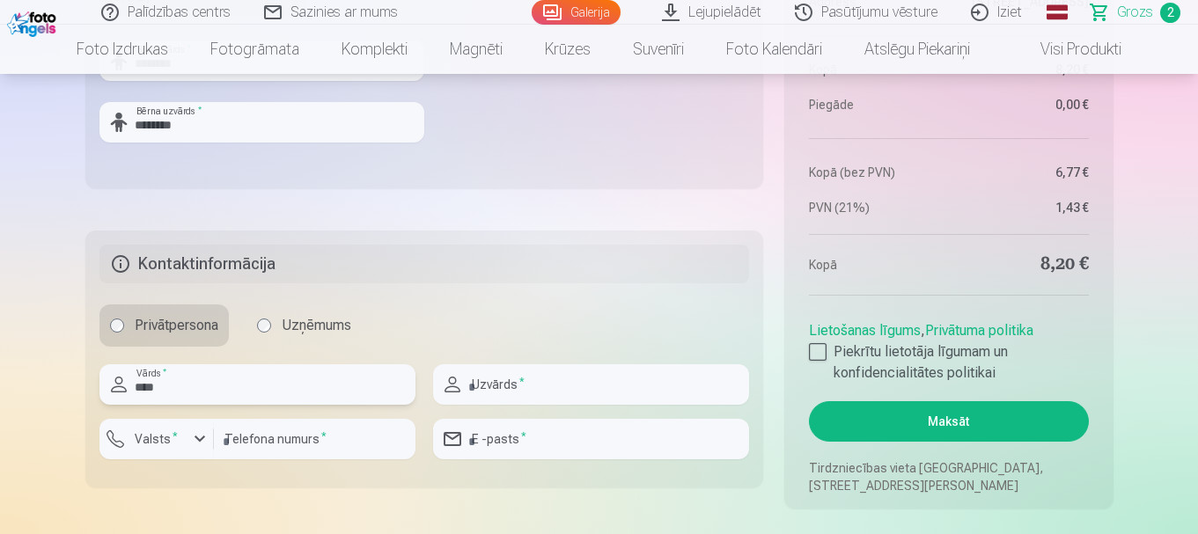
type input "*******"
type input "********"
type input "**********"
type input "****"
click at [813, 352] on div at bounding box center [818, 352] width 18 height 18
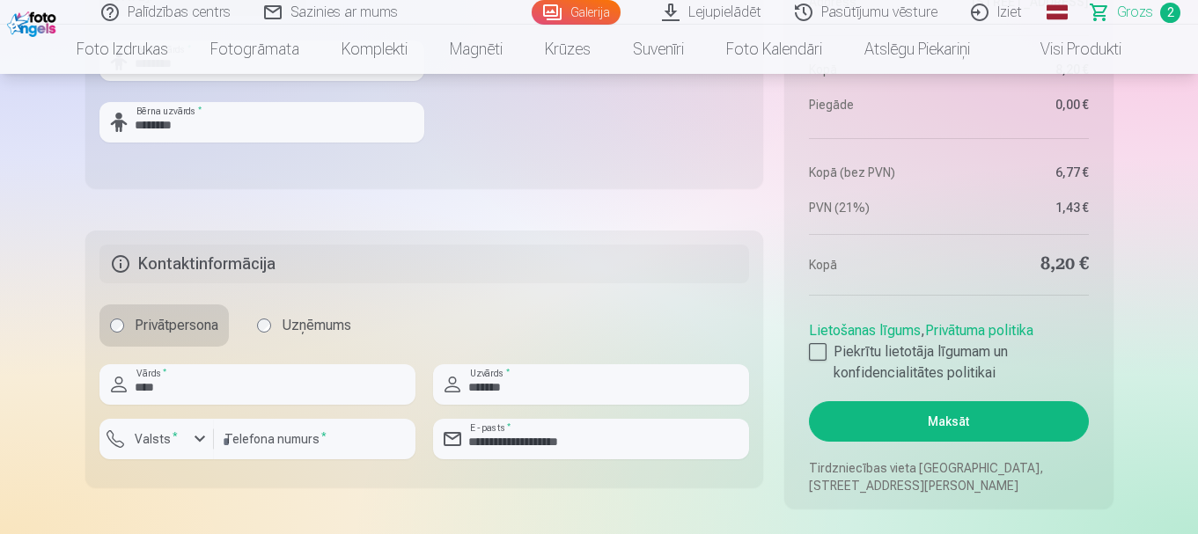
click at [964, 413] on button "Maksāt" at bounding box center [948, 421] width 279 height 40
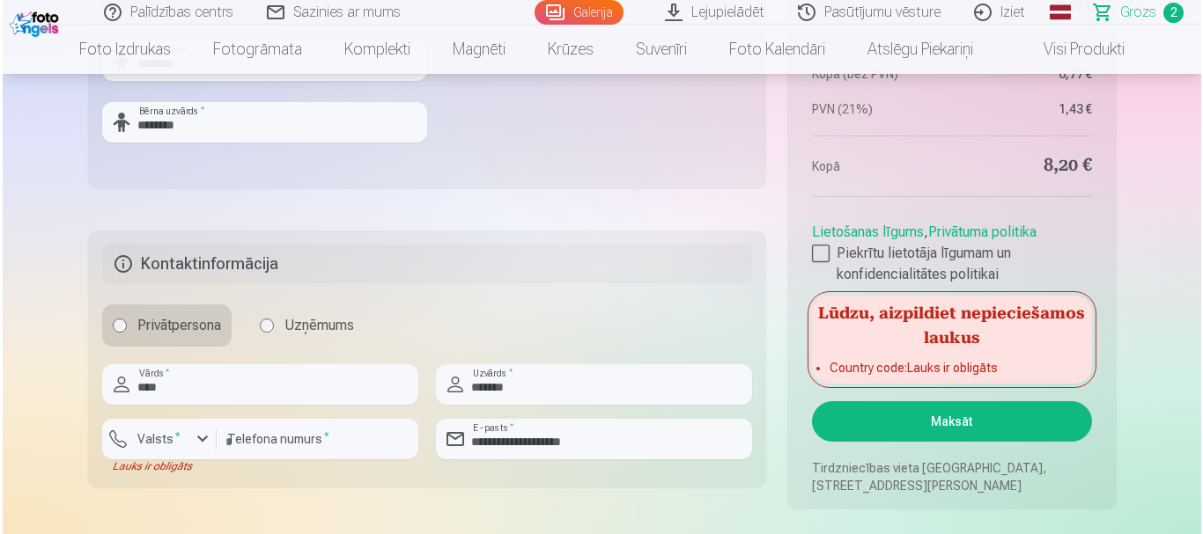
scroll to position [1232, 0]
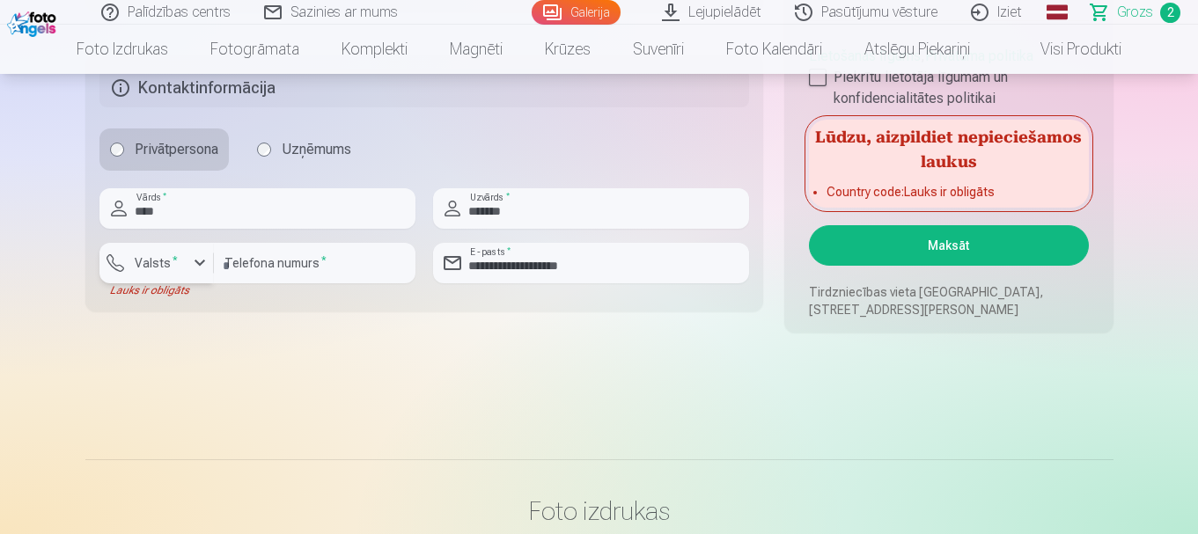
click at [195, 260] on div "button" at bounding box center [199, 263] width 21 height 21
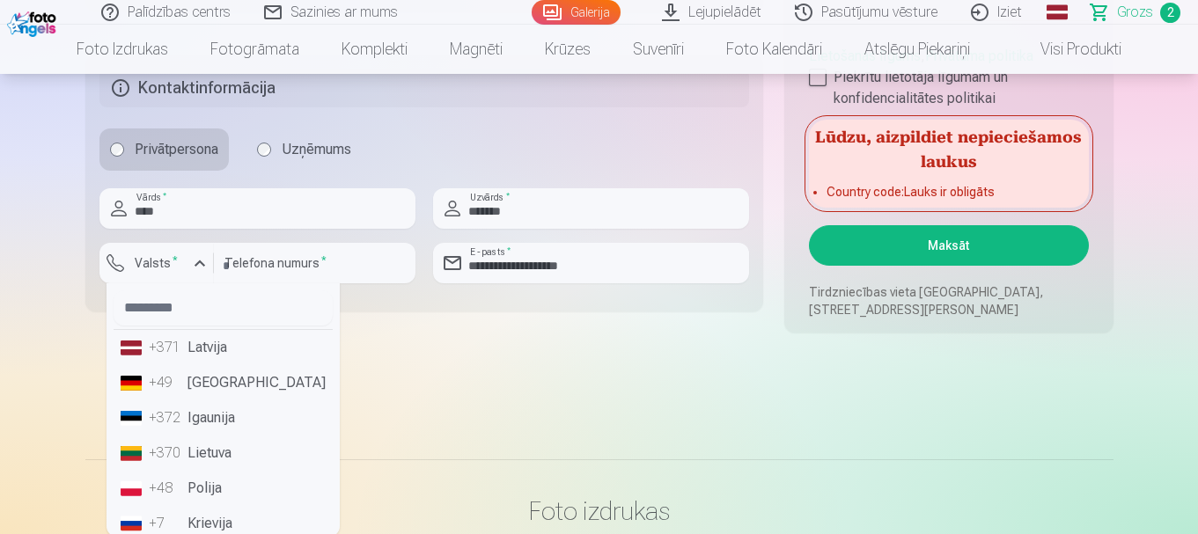
click at [204, 349] on li "+371 Latvija" at bounding box center [223, 347] width 219 height 35
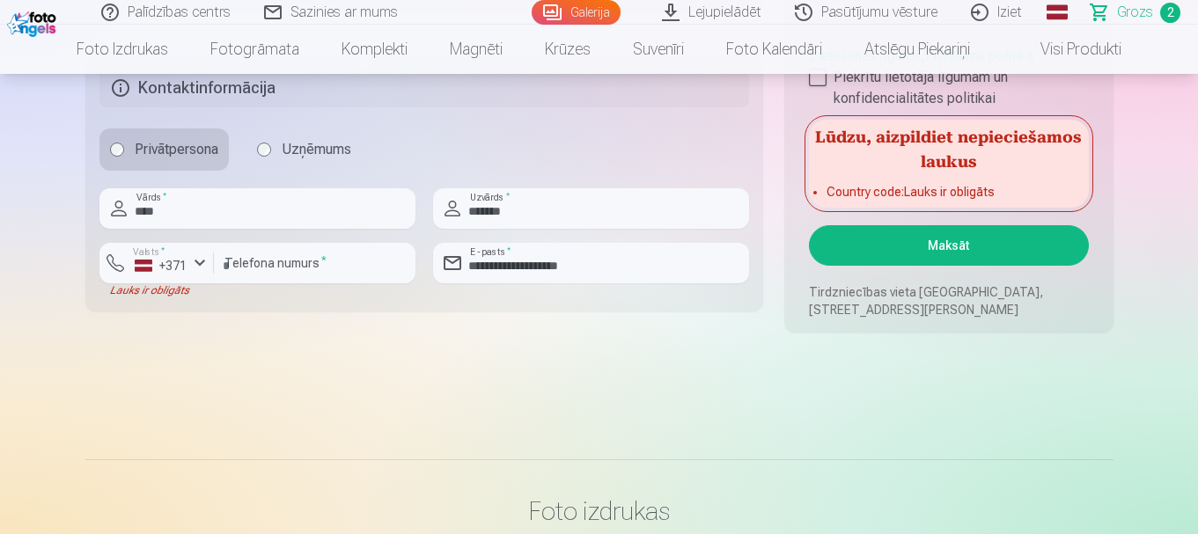
click at [977, 249] on button "Maksāt" at bounding box center [948, 245] width 279 height 40
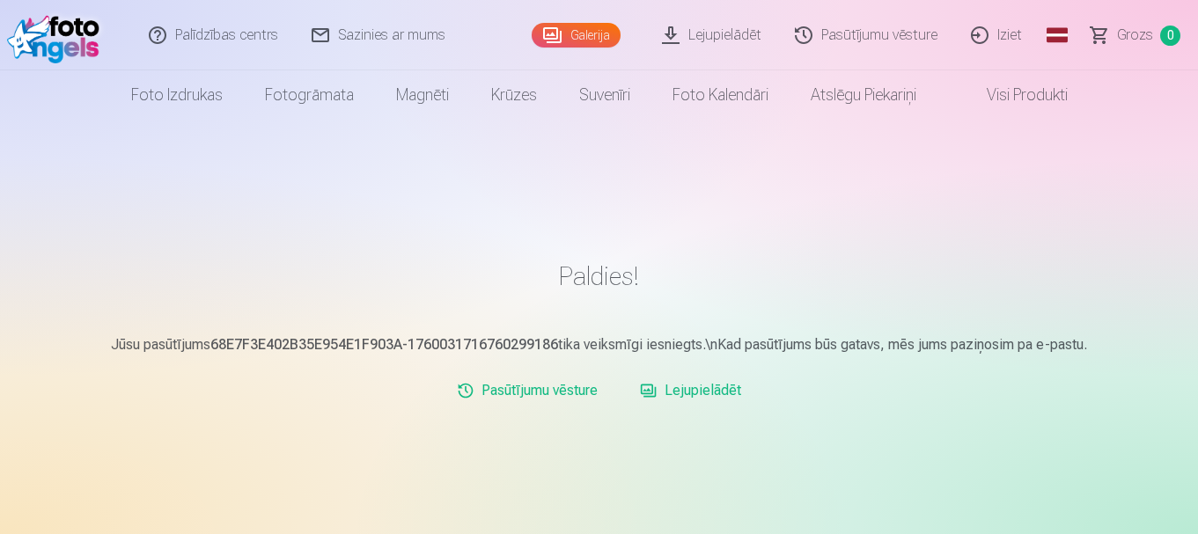
click at [1014, 42] on link "Iziet" at bounding box center [997, 35] width 85 height 70
